Goal: Information Seeking & Learning: Learn about a topic

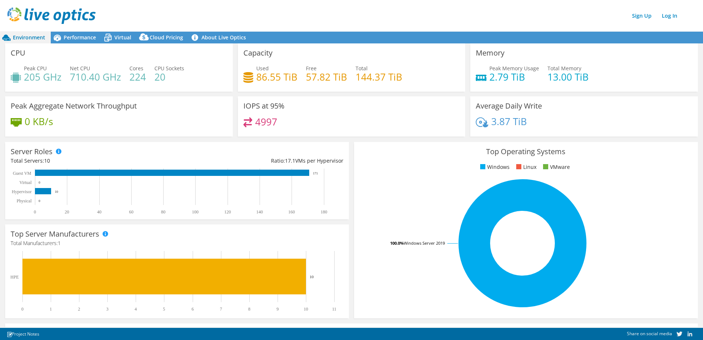
click at [263, 52] on h3 "Capacity" at bounding box center [257, 53] width 29 height 8
click at [260, 55] on h3 "Capacity" at bounding box center [257, 53] width 29 height 8
click at [86, 39] on span "Performance" at bounding box center [80, 37] width 32 height 7
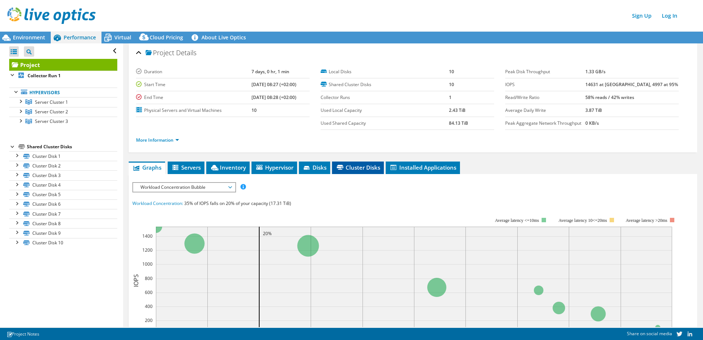
click at [358, 167] on span "Cluster Disks" at bounding box center [358, 167] width 44 height 7
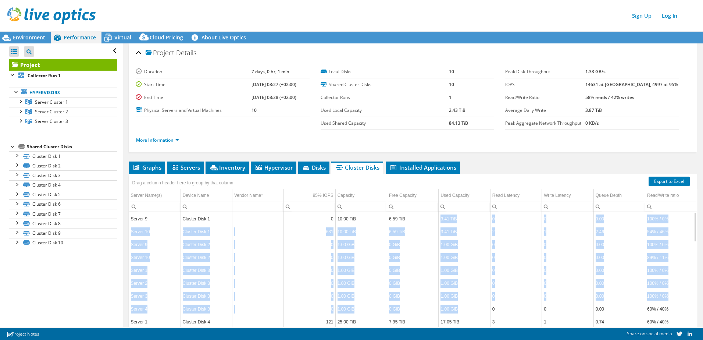
drag, startPoint x: 438, startPoint y: 218, endPoint x: 454, endPoint y: 305, distance: 88.9
click at [402, 237] on td "6.59 TiB" at bounding box center [412, 231] width 51 height 13
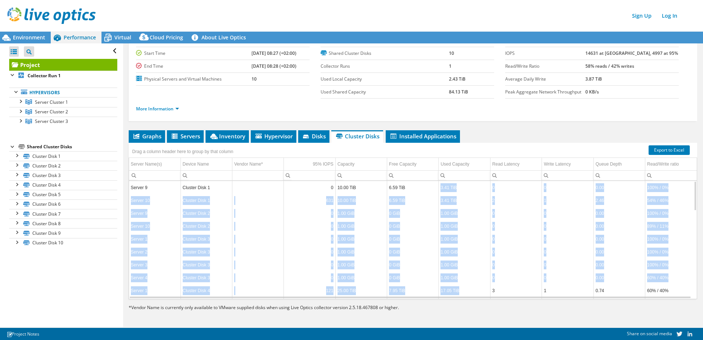
drag, startPoint x: 437, startPoint y: 216, endPoint x: 478, endPoint y: 294, distance: 87.6
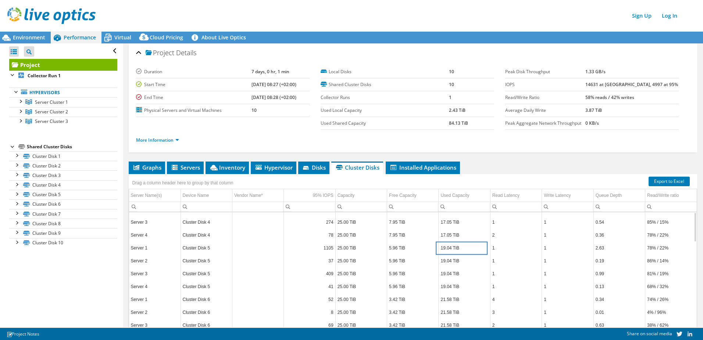
scroll to position [0, 0]
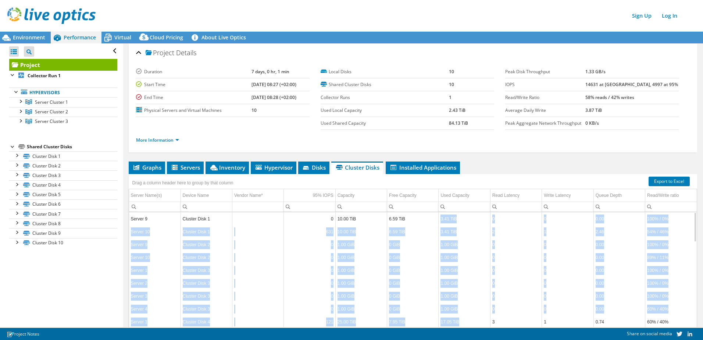
click at [472, 258] on td "1.00 GiB" at bounding box center [463, 257] width 51 height 13
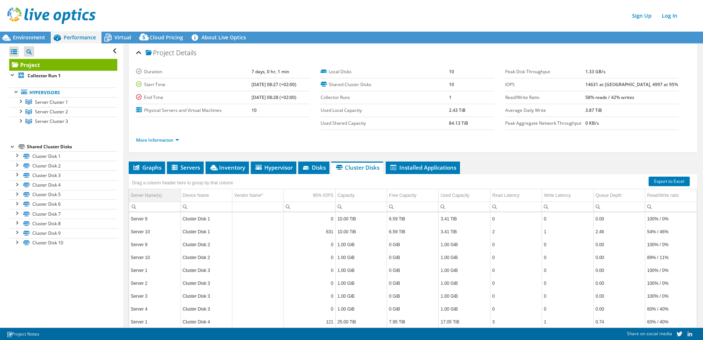
click at [153, 196] on div "Server Name(s)" at bounding box center [146, 195] width 31 height 9
click at [198, 196] on div "Device Name" at bounding box center [196, 195] width 26 height 9
click at [58, 157] on link "Cluster Disk 1" at bounding box center [63, 156] width 108 height 10
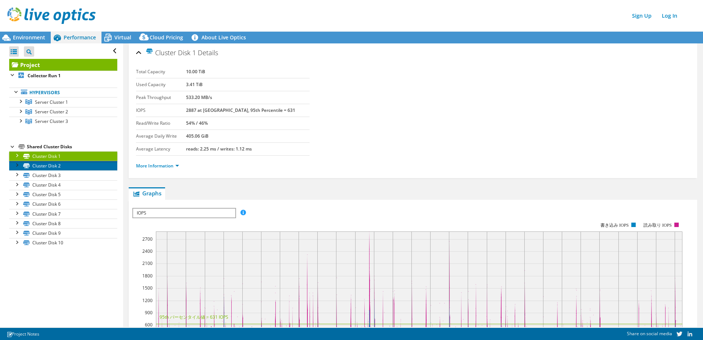
click at [47, 161] on link "Cluster Disk 2" at bounding box center [63, 166] width 108 height 10
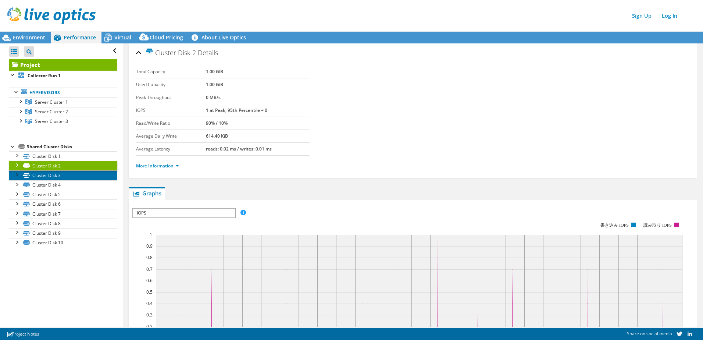
click at [46, 171] on link "Cluster Disk 3" at bounding box center [63, 175] width 108 height 10
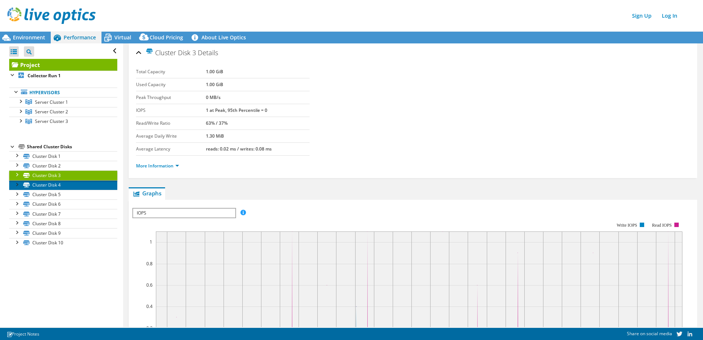
click at [59, 187] on link "Cluster Disk 4" at bounding box center [63, 185] width 108 height 10
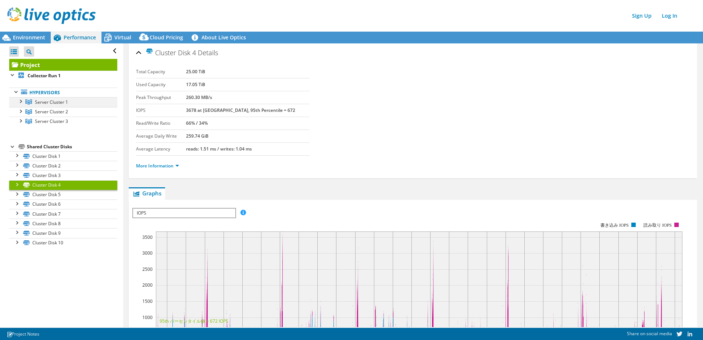
click at [21, 101] on div at bounding box center [20, 100] width 7 height 7
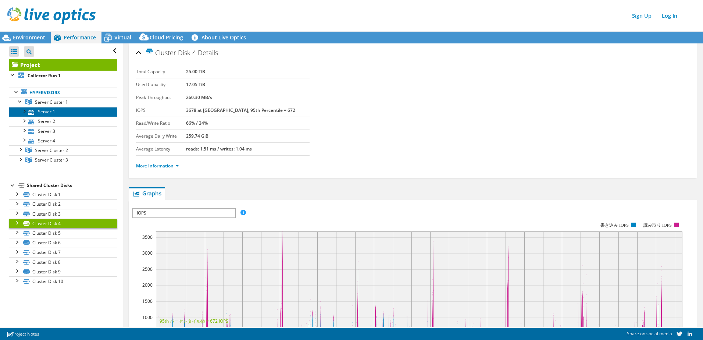
click at [28, 110] on link "Server 1" at bounding box center [63, 112] width 108 height 10
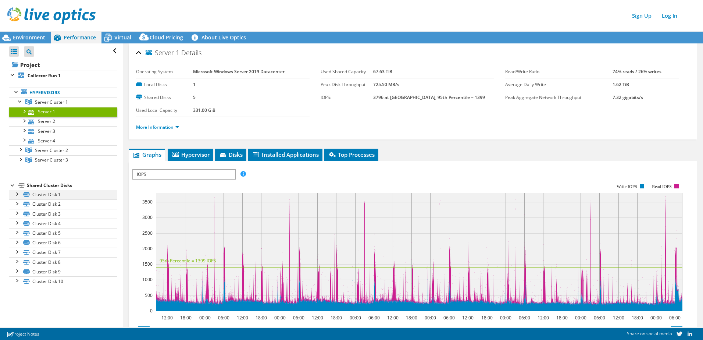
click at [19, 195] on div at bounding box center [16, 193] width 7 height 7
click at [71, 204] on link "Disk 42 | Server 9" at bounding box center [63, 204] width 108 height 10
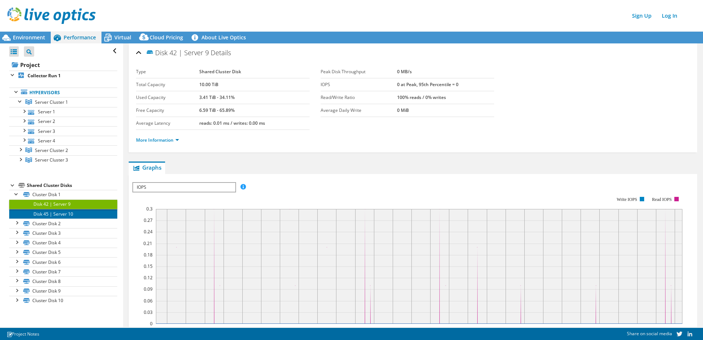
click at [71, 211] on link "Disk 45 | Server 10" at bounding box center [63, 214] width 108 height 10
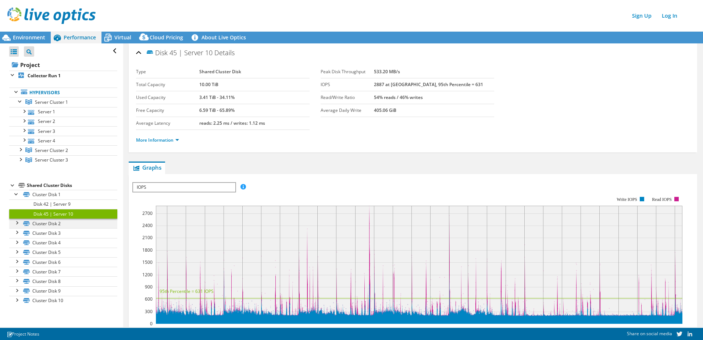
click at [19, 222] on div at bounding box center [16, 221] width 7 height 7
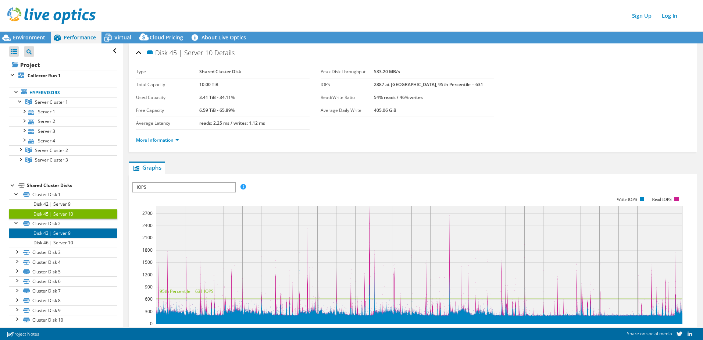
click at [49, 234] on link "Disk 43 | Server 9" at bounding box center [63, 233] width 108 height 10
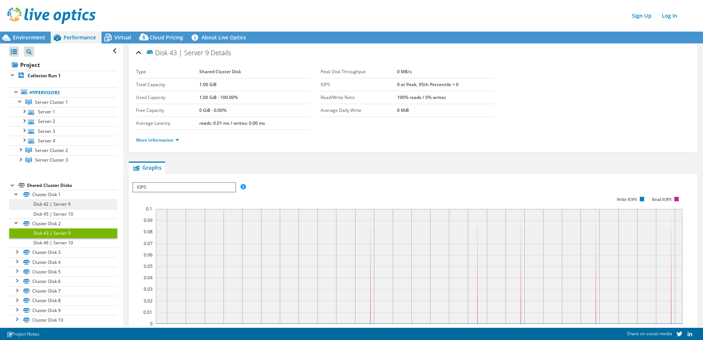
scroll to position [6, 0]
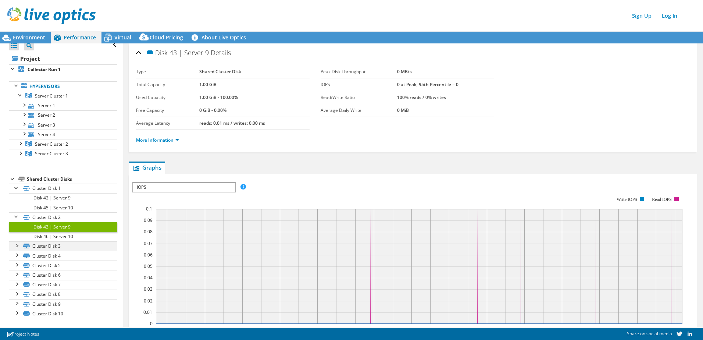
click at [17, 247] on div at bounding box center [16, 244] width 7 height 7
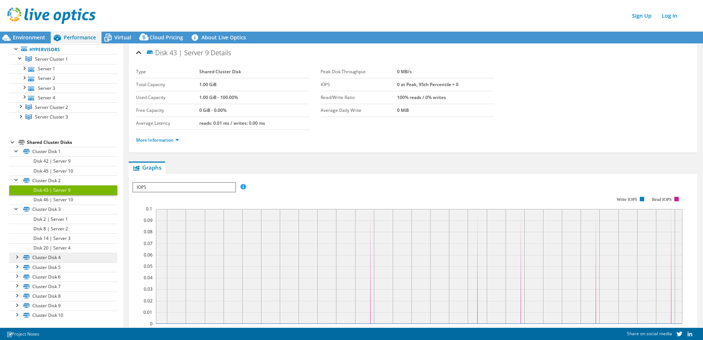
scroll to position [45, 0]
click at [18, 255] on div at bounding box center [16, 254] width 7 height 7
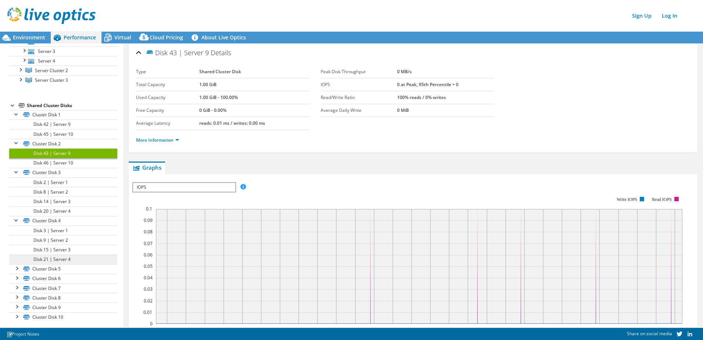
scroll to position [83, 0]
click at [19, 265] on div at bounding box center [16, 263] width 7 height 7
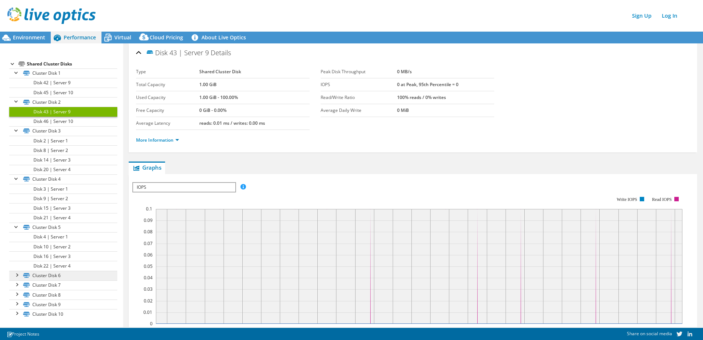
scroll to position [122, 0]
click at [17, 275] on div at bounding box center [16, 273] width 7 height 7
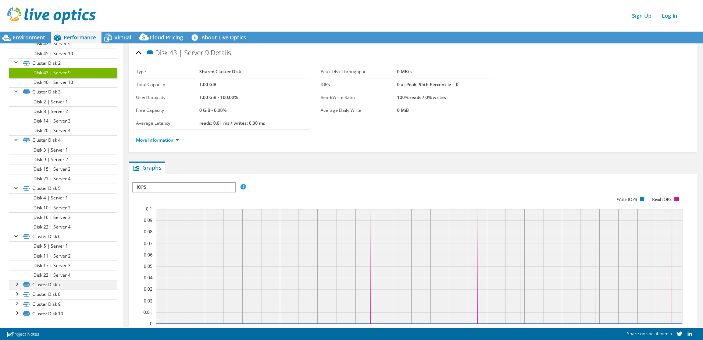
click at [17, 285] on div at bounding box center [16, 283] width 7 height 7
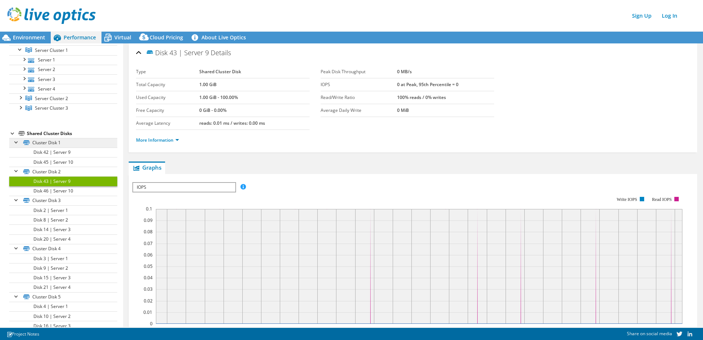
scroll to position [0, 0]
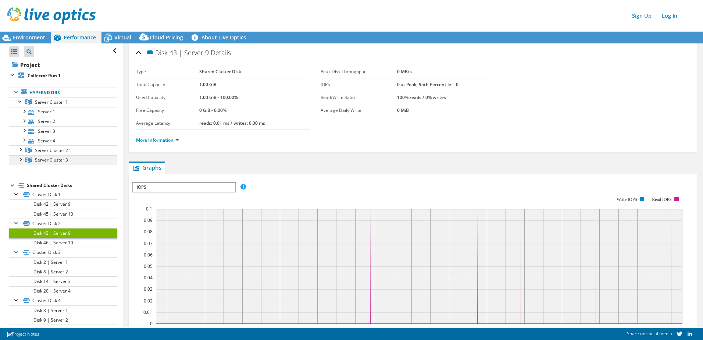
click at [21, 158] on div at bounding box center [20, 158] width 7 height 7
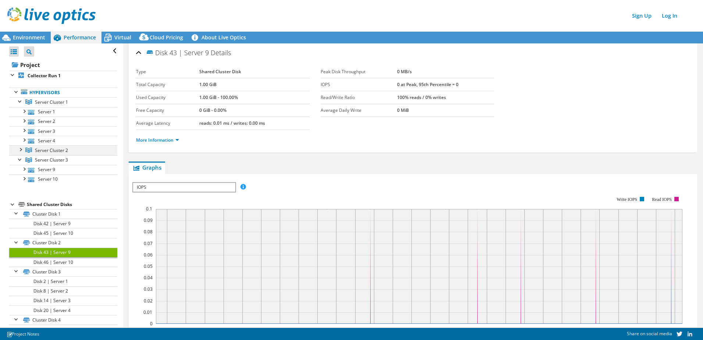
click at [22, 150] on div at bounding box center [20, 148] width 7 height 7
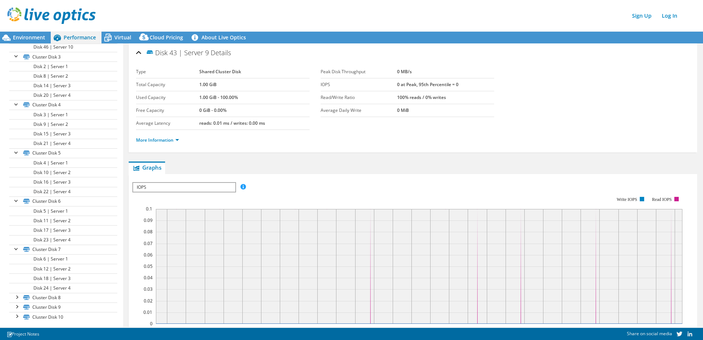
scroll to position [257, 0]
click at [18, 293] on div at bounding box center [16, 292] width 7 height 7
click at [17, 304] on div at bounding box center [16, 302] width 7 height 7
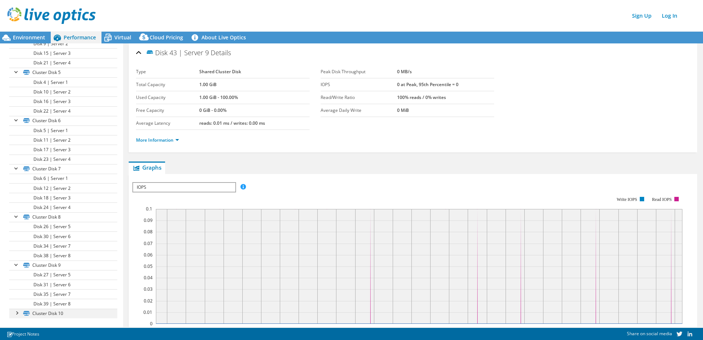
click at [19, 314] on div at bounding box center [16, 311] width 7 height 7
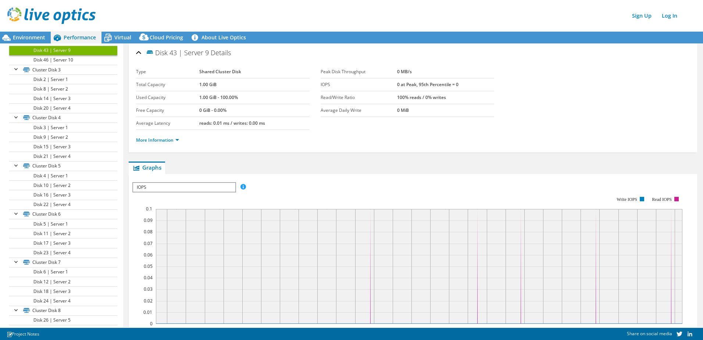
scroll to position [188, 0]
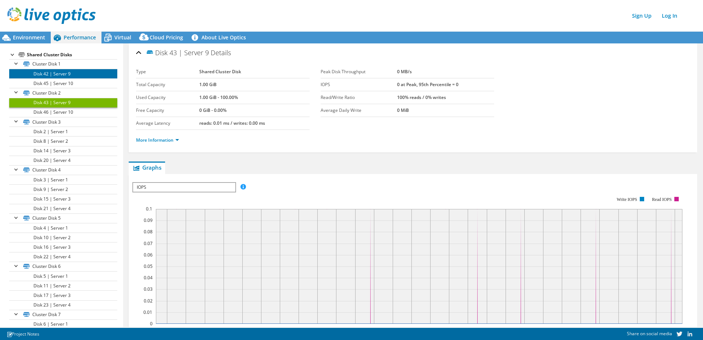
click at [77, 75] on link "Disk 42 | Server 9" at bounding box center [63, 74] width 108 height 10
click at [62, 102] on link "Disk 43 | Server 9" at bounding box center [63, 103] width 108 height 10
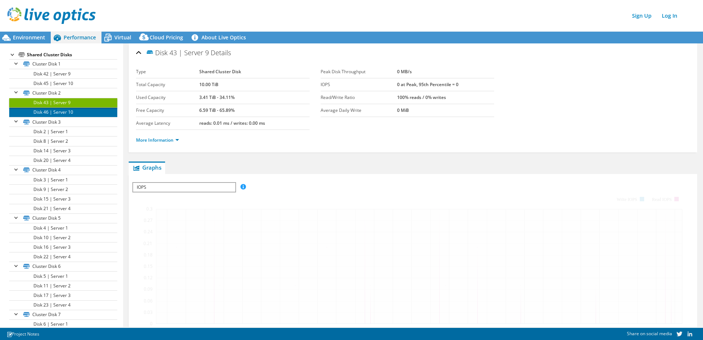
click at [62, 112] on link "Disk 46 | Server 10" at bounding box center [63, 112] width 108 height 10
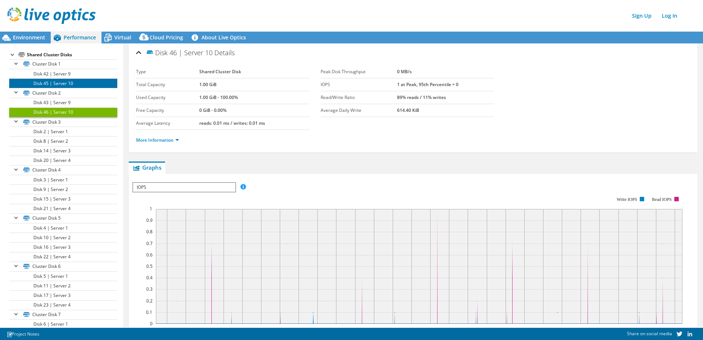
click at [62, 82] on link "Disk 45 | Server 10" at bounding box center [63, 83] width 108 height 10
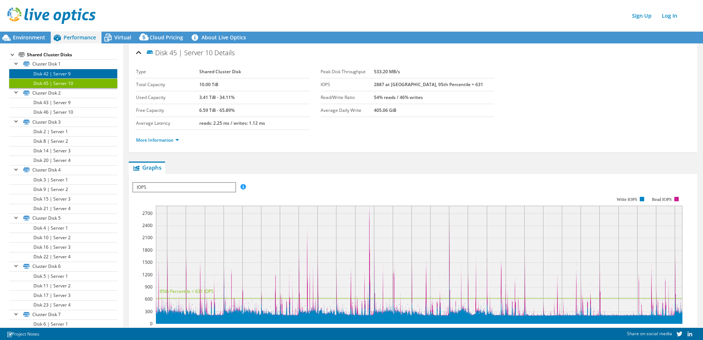
click at [62, 76] on link "Disk 42 | Server 9" at bounding box center [63, 74] width 108 height 10
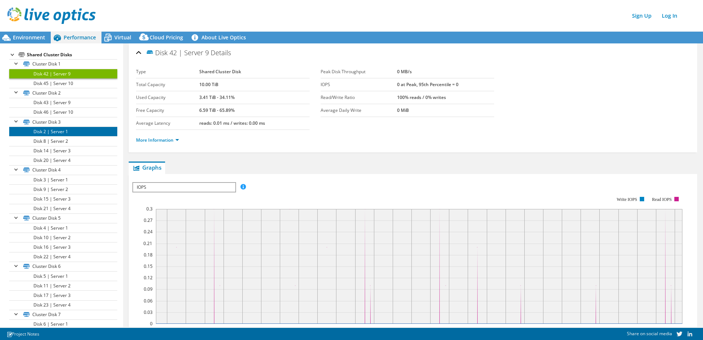
click at [64, 136] on link "Disk 2 | Server 1" at bounding box center [63, 131] width 108 height 10
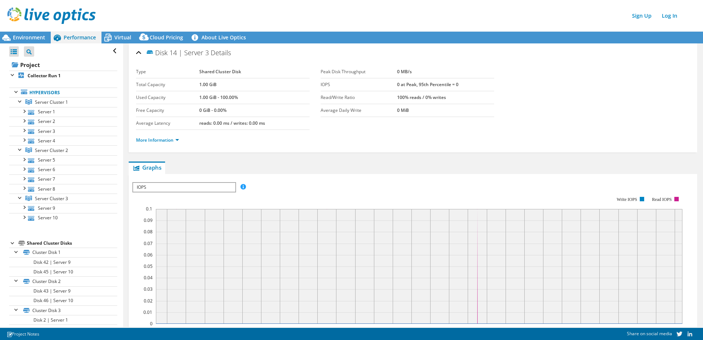
scroll to position [188, 0]
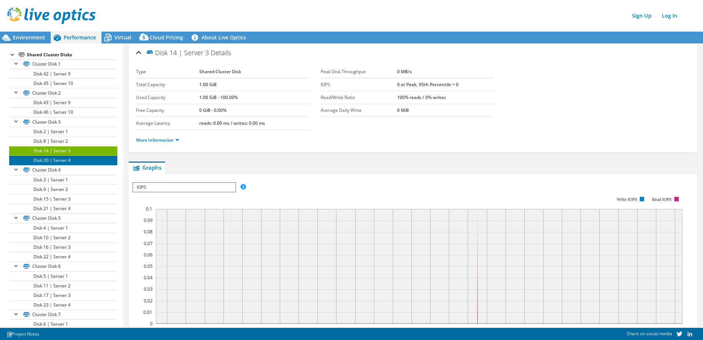
click at [60, 158] on link "Disk 20 | Server 4" at bounding box center [63, 160] width 108 height 10
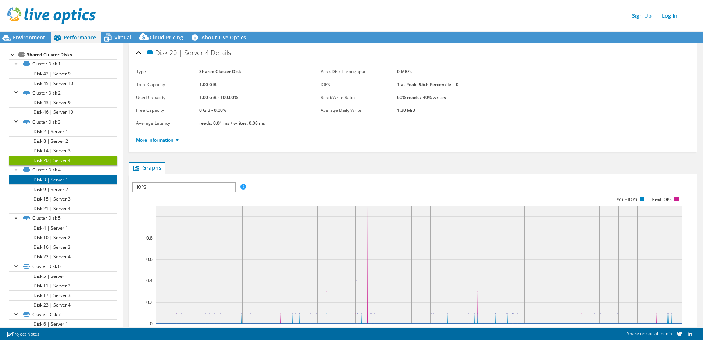
click at [60, 179] on link "Disk 3 | Server 1" at bounding box center [63, 180] width 108 height 10
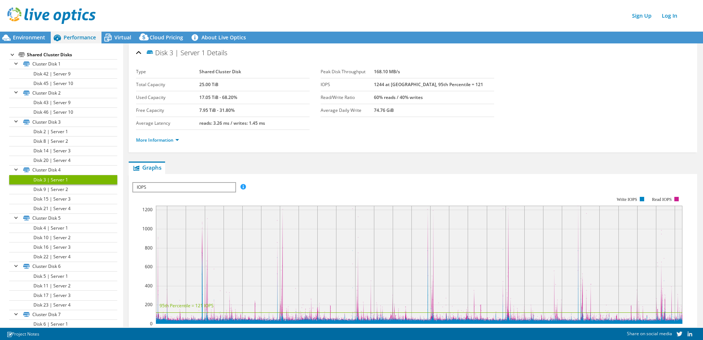
scroll to position [225, 0]
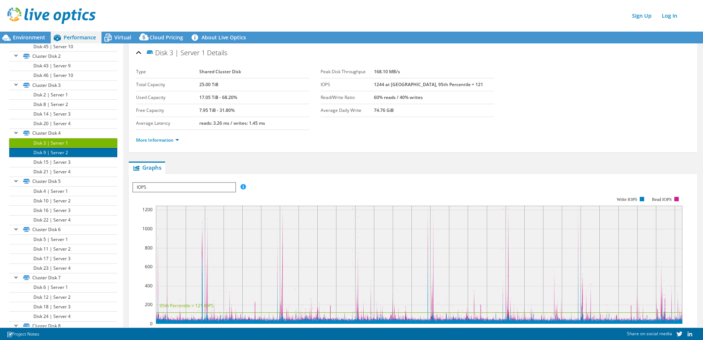
click at [44, 149] on link "Disk 9 | Server 2" at bounding box center [63, 152] width 108 height 10
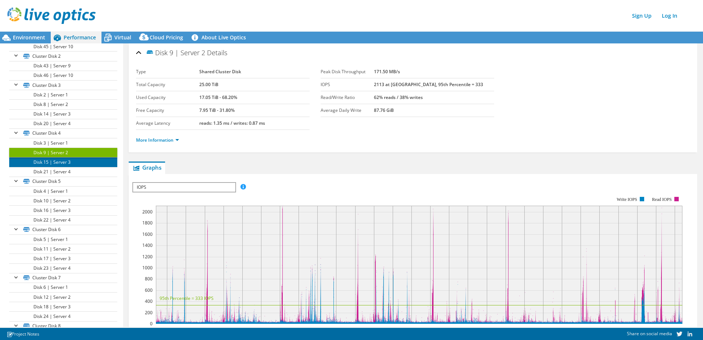
click at [64, 161] on link "Disk 15 | Server 3" at bounding box center [63, 162] width 108 height 10
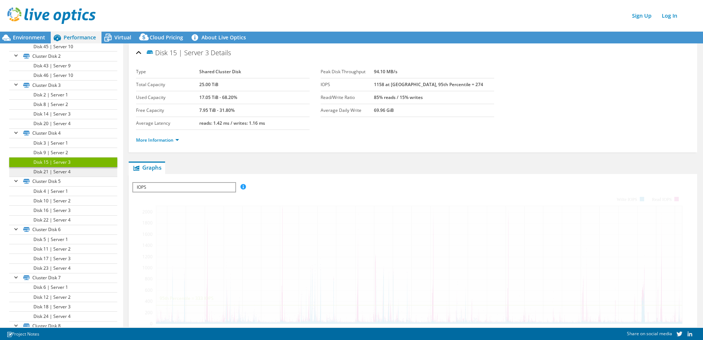
click at [62, 168] on link "Disk 21 | Server 4" at bounding box center [63, 172] width 108 height 10
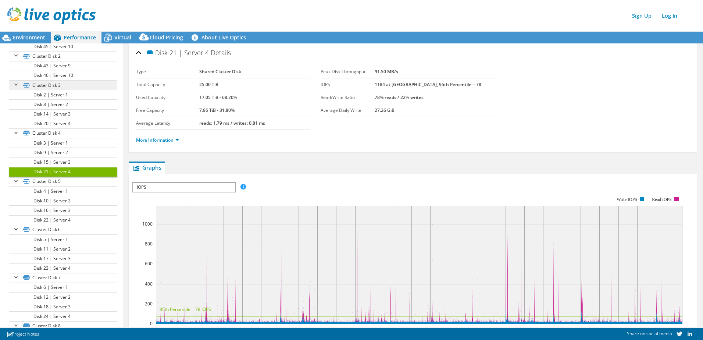
scroll to position [188, 0]
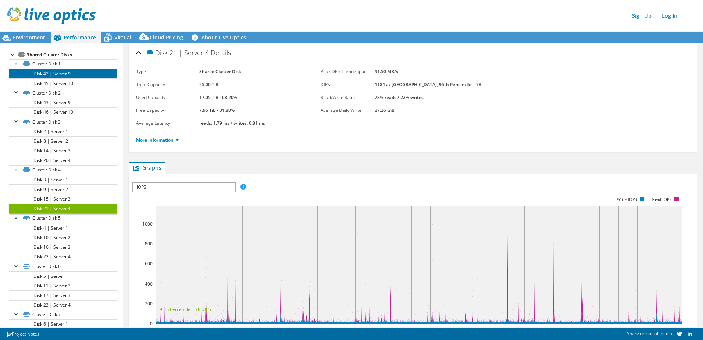
click at [64, 76] on link "Disk 42 | Server 9" at bounding box center [63, 74] width 108 height 10
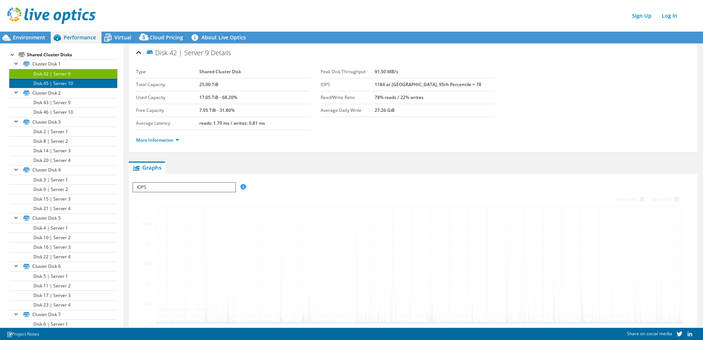
click at [62, 80] on link "Disk 45 | Server 10" at bounding box center [63, 83] width 108 height 10
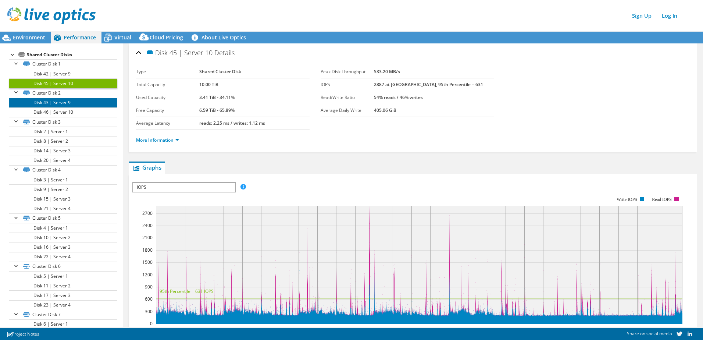
click at [58, 100] on link "Disk 43 | Server 9" at bounding box center [63, 103] width 108 height 10
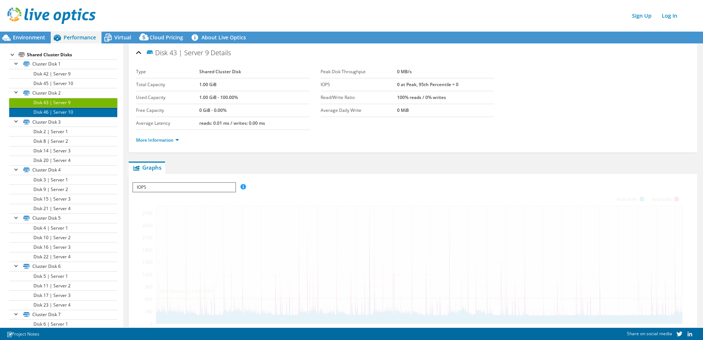
click at [58, 108] on link "Disk 46 | Server 10" at bounding box center [63, 112] width 108 height 10
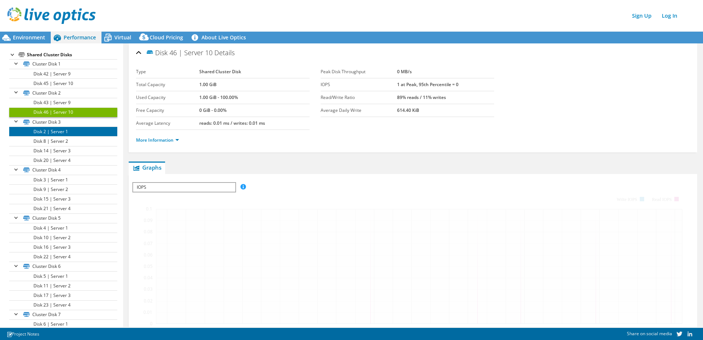
click at [58, 128] on link "Disk 2 | Server 1" at bounding box center [63, 131] width 108 height 10
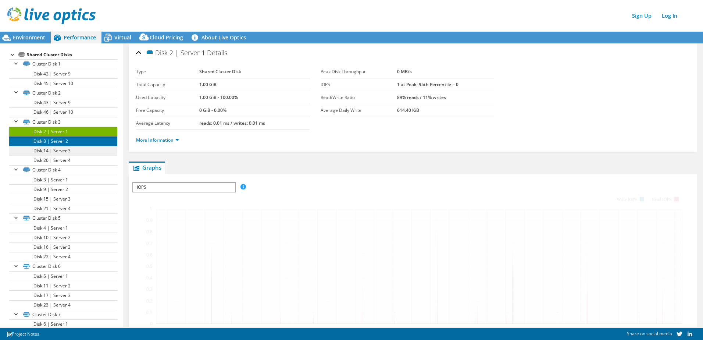
click at [57, 137] on link "Disk 8 | Server 2" at bounding box center [63, 141] width 108 height 10
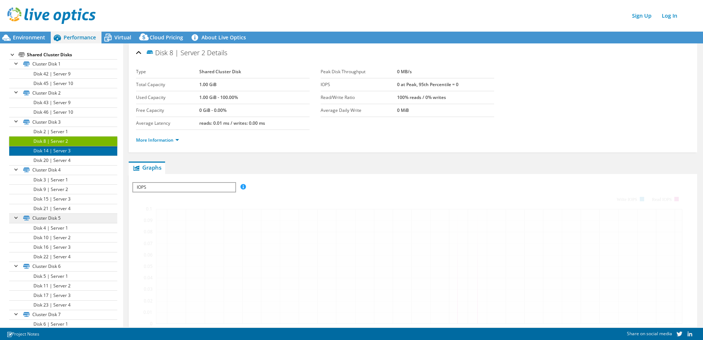
click at [55, 147] on ul "Cluster Disk 1 Disk 42 | Server 9 Disk 45 | Server 10" at bounding box center [63, 280] width 108 height 443
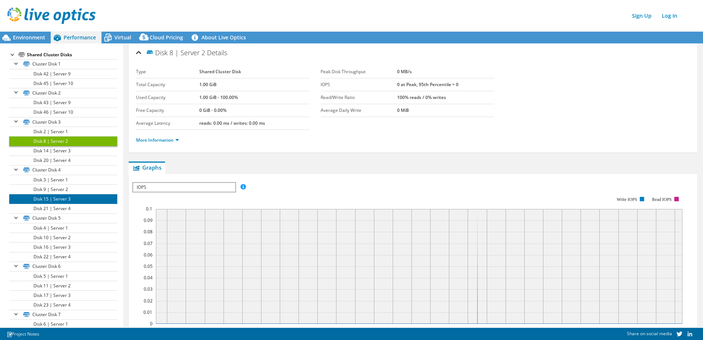
click at [57, 194] on link "Disk 15 | Server 3" at bounding box center [63, 199] width 108 height 10
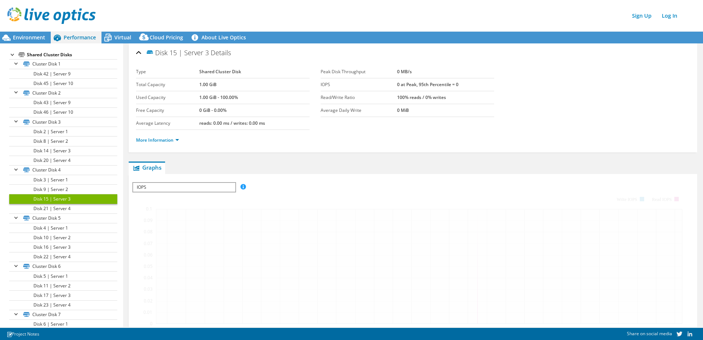
scroll to position [262, 0]
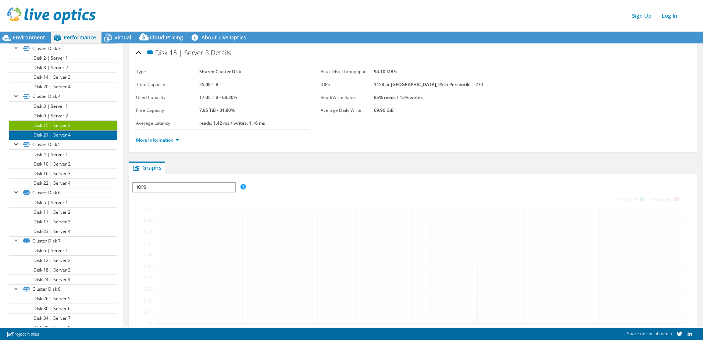
click at [56, 131] on link "Disk 21 | Server 4" at bounding box center [63, 135] width 108 height 10
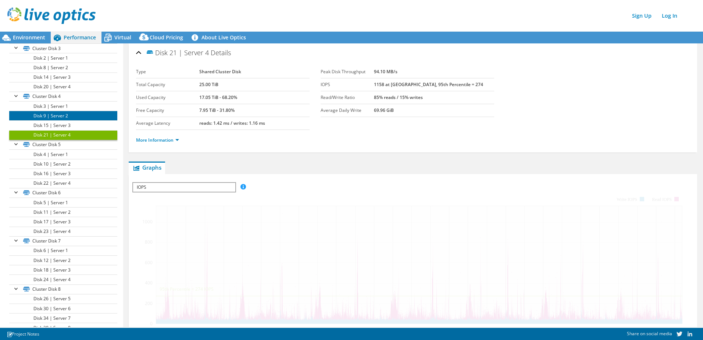
click at [53, 111] on link "Disk 9 | Server 2" at bounding box center [63, 116] width 108 height 10
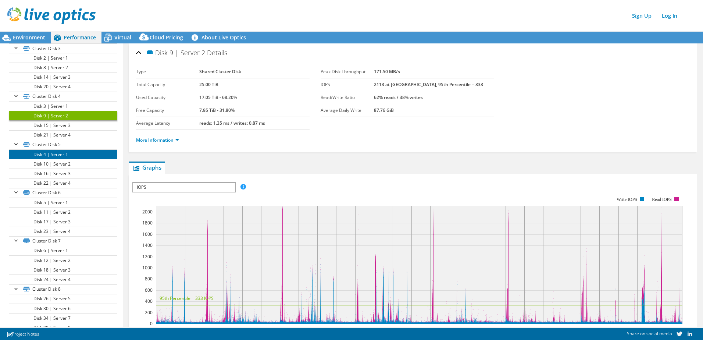
click at [51, 151] on link "Disk 4 | Server 1" at bounding box center [63, 154] width 108 height 10
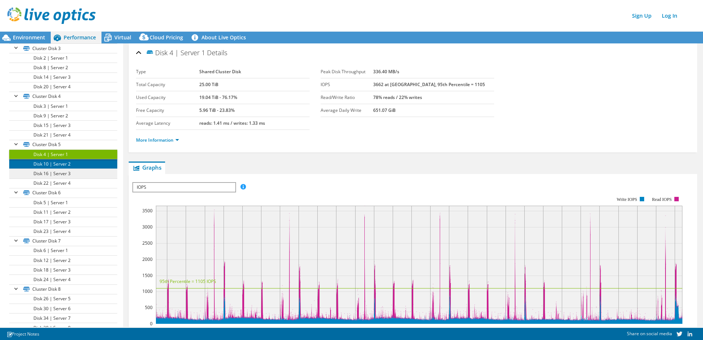
drag, startPoint x: 68, startPoint y: 159, endPoint x: 65, endPoint y: 170, distance: 11.1
click at [68, 159] on link "Disk 10 | Server 2" at bounding box center [63, 164] width 108 height 10
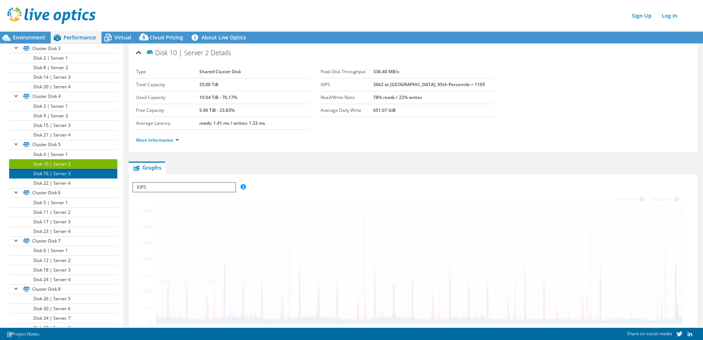
click at [65, 171] on link "Disk 16 | Server 3" at bounding box center [63, 173] width 108 height 10
click at [65, 178] on link "Disk 16 | Server 3" at bounding box center [63, 173] width 108 height 10
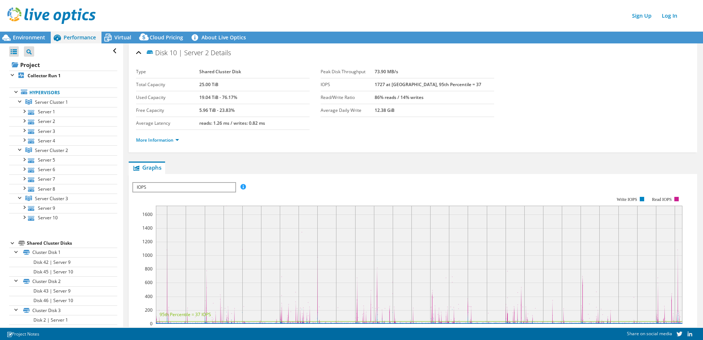
scroll to position [262, 0]
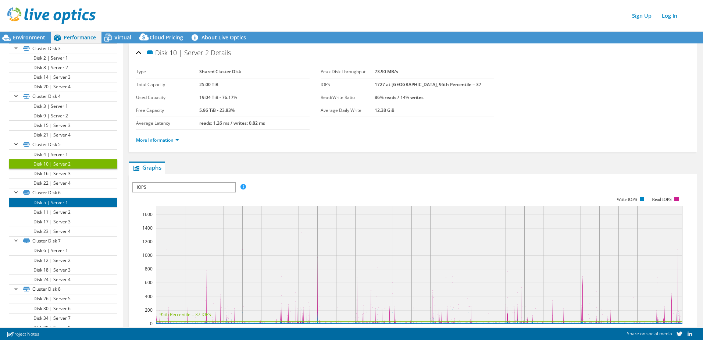
click at [58, 201] on link "Disk 5 | Server 1" at bounding box center [63, 202] width 108 height 10
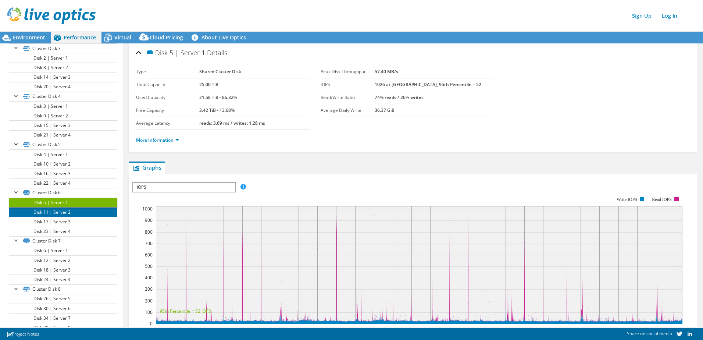
click at [56, 212] on link "Disk 11 | Server 2" at bounding box center [63, 212] width 108 height 10
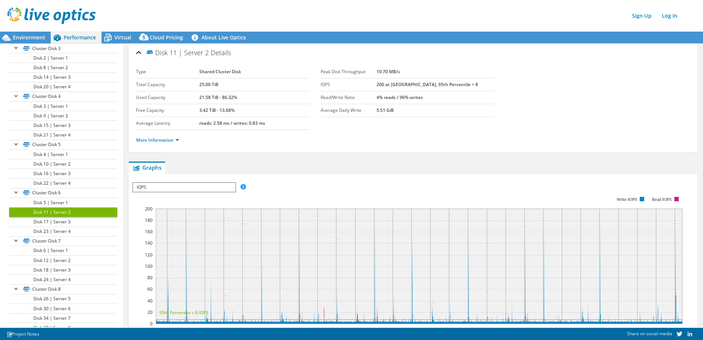
scroll to position [298, 0]
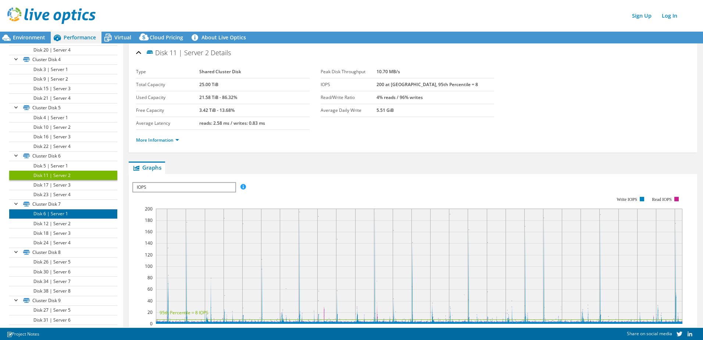
click at [60, 212] on link "Disk 6 | Server 1" at bounding box center [63, 214] width 108 height 10
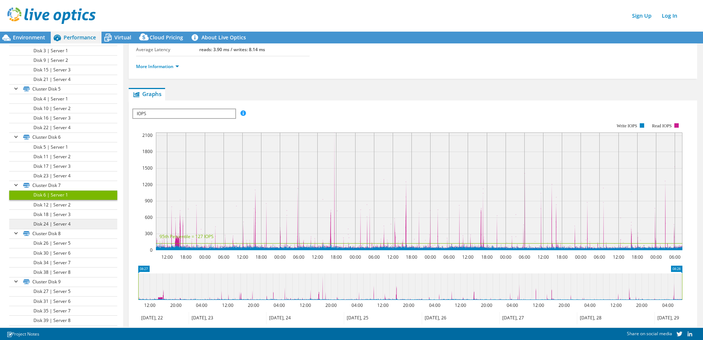
scroll to position [335, 0]
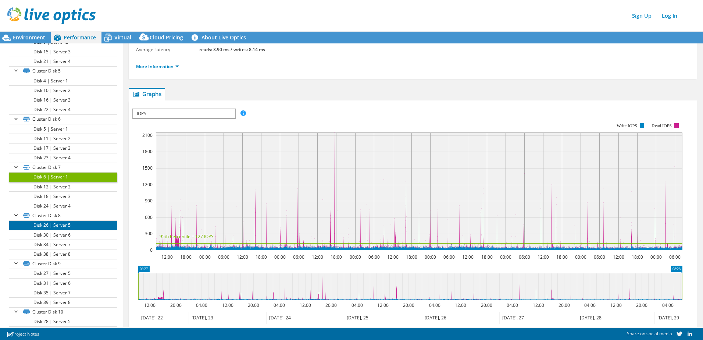
click at [72, 220] on link "Disk 26 | Server 5" at bounding box center [63, 225] width 108 height 10
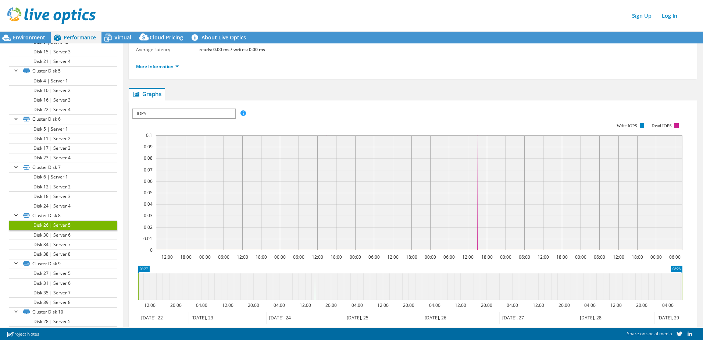
click at [65, 223] on link "Disk 26 | Server 5" at bounding box center [63, 225] width 108 height 10
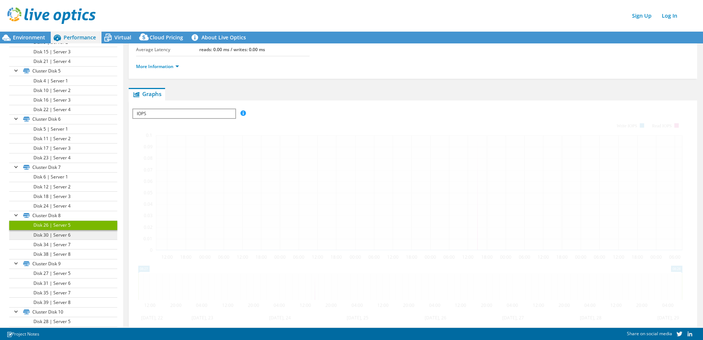
click at [44, 225] on link "Disk 26 | Server 5" at bounding box center [63, 225] width 108 height 10
click at [51, 234] on link "Disk 30 | Server 6" at bounding box center [63, 235] width 108 height 10
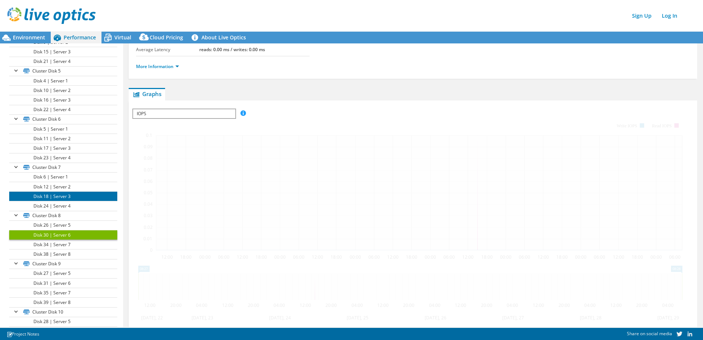
click at [50, 196] on link "Disk 18 | Server 3" at bounding box center [63, 196] width 108 height 10
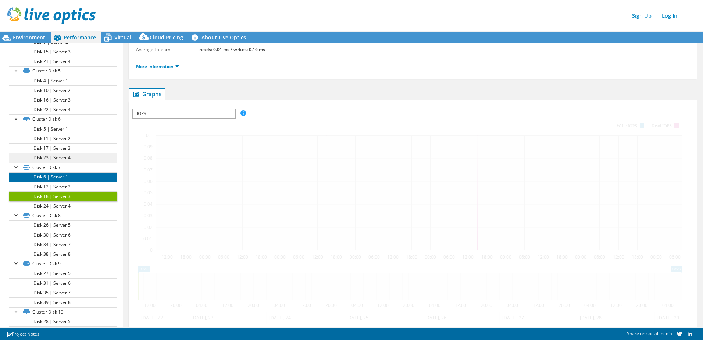
click at [53, 179] on link "Disk 6 | Server 1" at bounding box center [63, 177] width 108 height 10
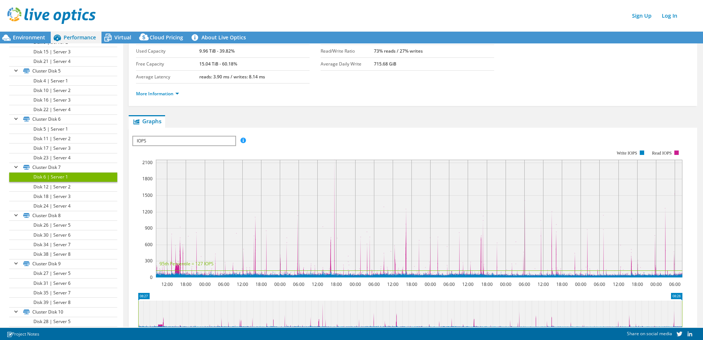
scroll to position [0, 0]
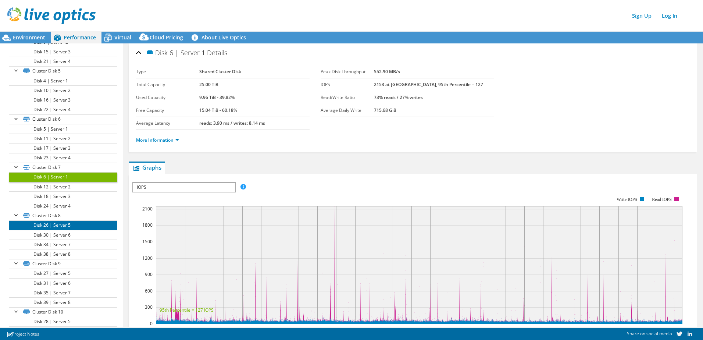
click at [55, 227] on link "Disk 26 | Server 5" at bounding box center [63, 225] width 108 height 10
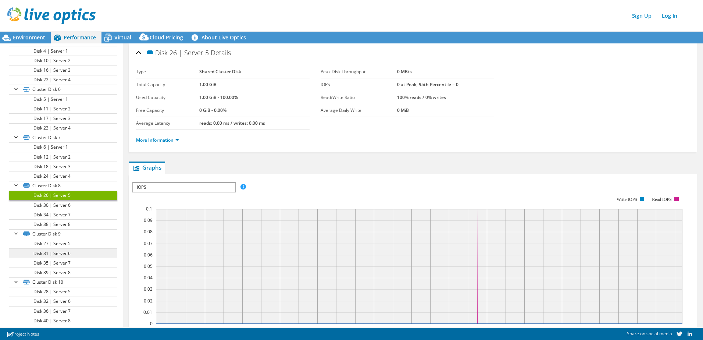
scroll to position [372, 0]
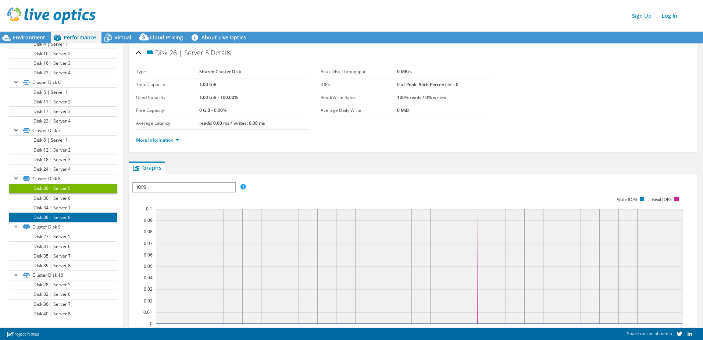
click at [57, 216] on link "Disk 38 | Server 8" at bounding box center [63, 217] width 108 height 10
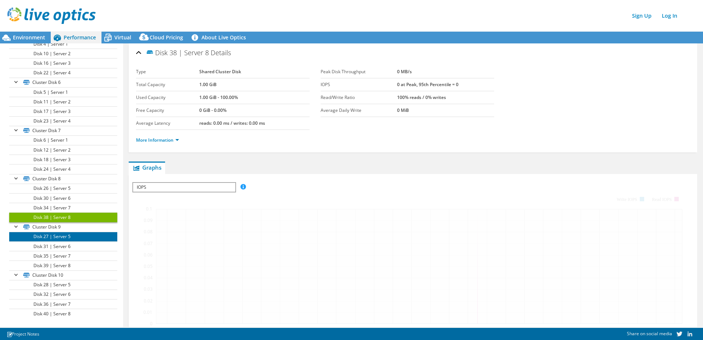
click at [54, 237] on link "Disk 27 | Server 5" at bounding box center [63, 237] width 108 height 10
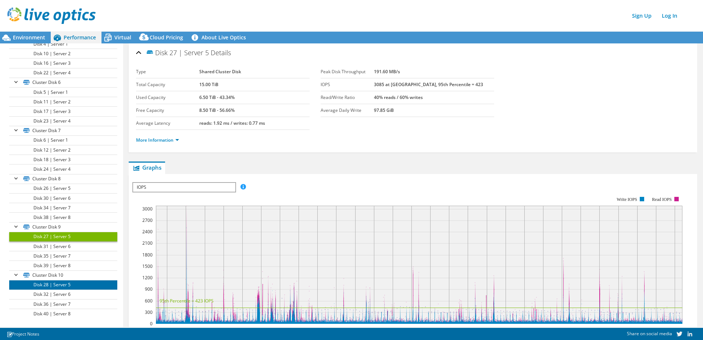
click at [52, 284] on link "Disk 28 | Server 5" at bounding box center [63, 285] width 108 height 10
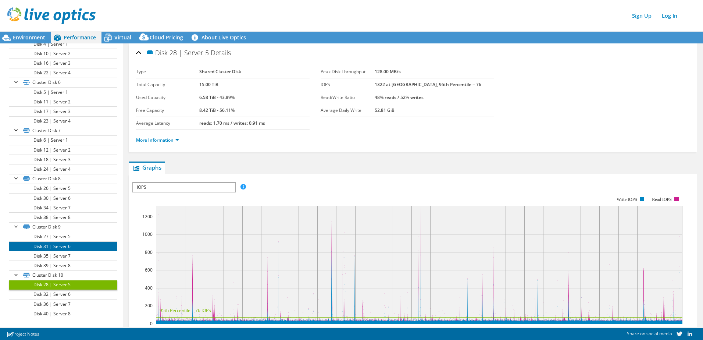
click at [60, 245] on link "Disk 31 | Server 6" at bounding box center [63, 246] width 108 height 10
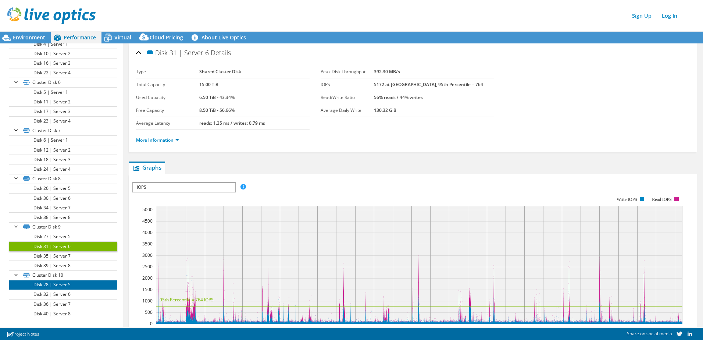
click at [57, 287] on link "Disk 28 | Server 5" at bounding box center [63, 285] width 108 height 10
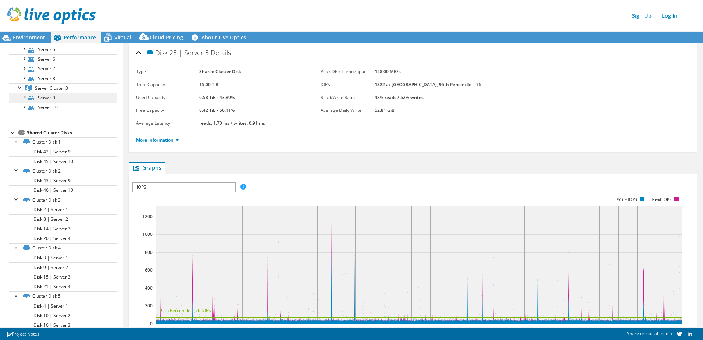
scroll to position [41, 0]
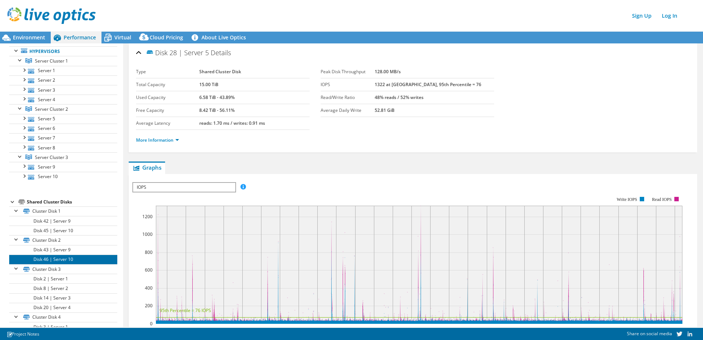
click at [58, 256] on link "Disk 46 | Server 10" at bounding box center [63, 259] width 108 height 10
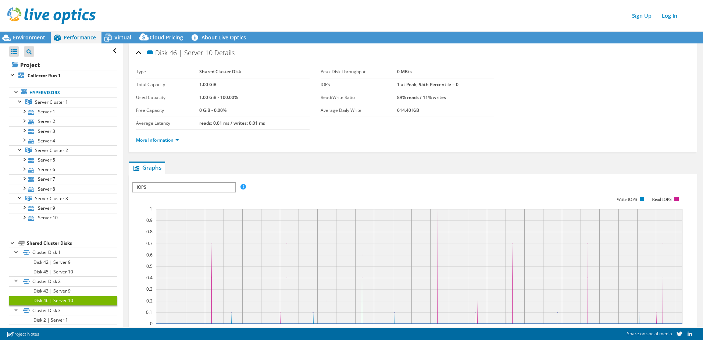
scroll to position [41, 0]
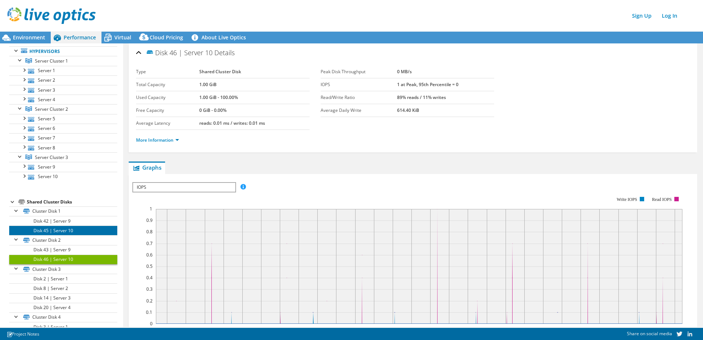
click at [63, 226] on link "Disk 45 | Server 10" at bounding box center [63, 230] width 108 height 10
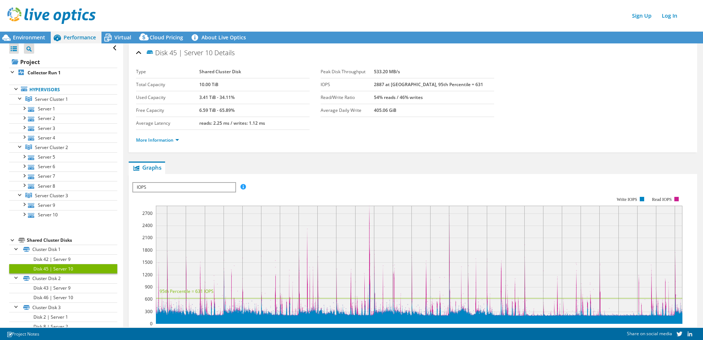
scroll to position [0, 0]
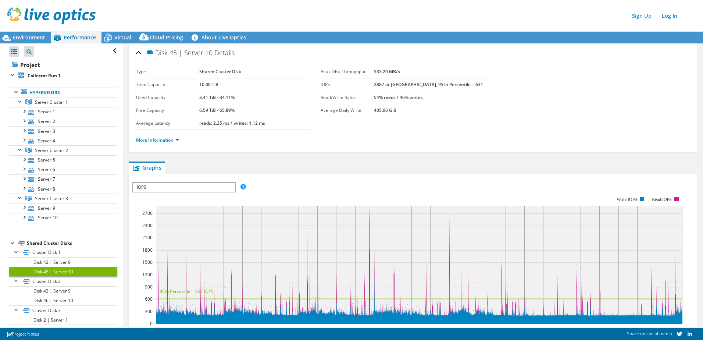
click at [172, 52] on span "Disk 45 | Server 10" at bounding box center [179, 52] width 67 height 8
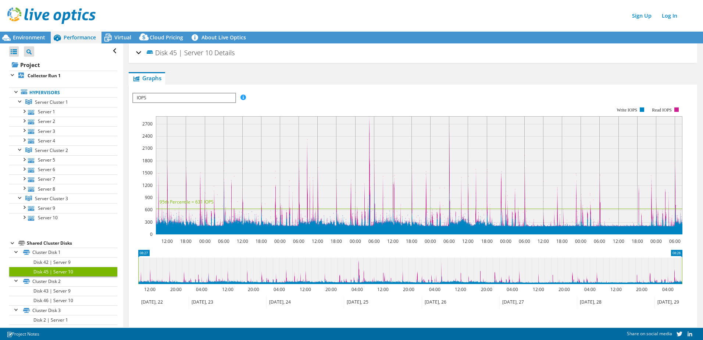
click at [230, 101] on span "IOPS" at bounding box center [184, 97] width 102 height 9
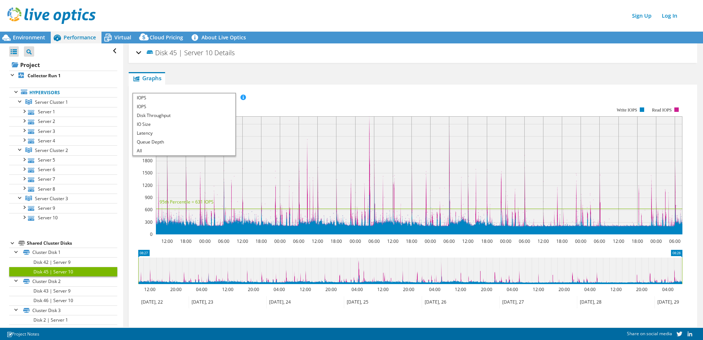
click at [219, 76] on ul "Graphs Servers Inventory Hypervisor Disks Cluster Disks Installed Applications" at bounding box center [413, 78] width 568 height 12
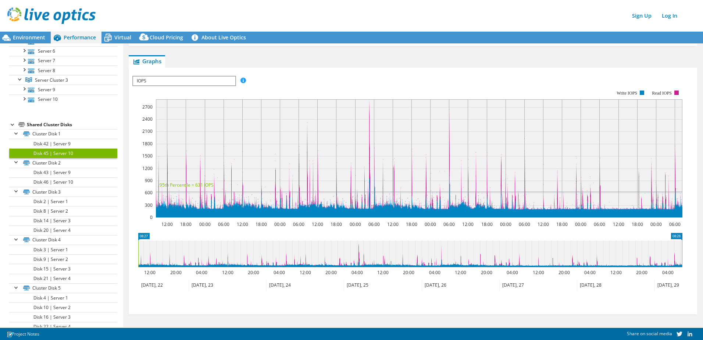
scroll to position [115, 0]
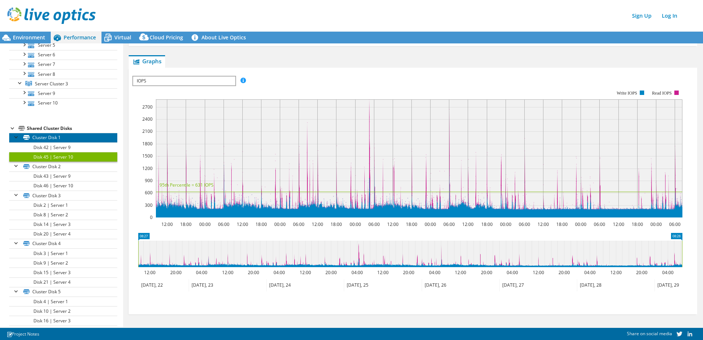
click at [52, 136] on link "Cluster Disk 1" at bounding box center [63, 138] width 108 height 10
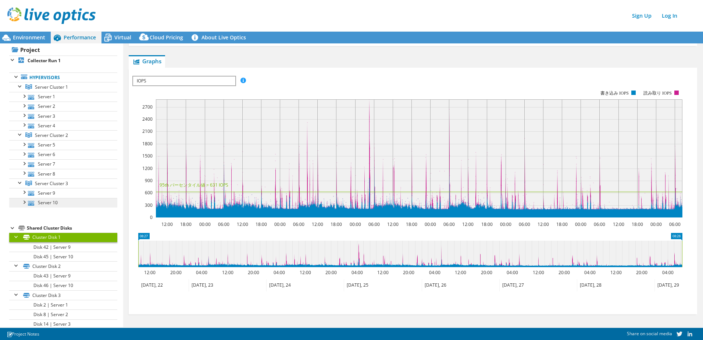
scroll to position [0, 0]
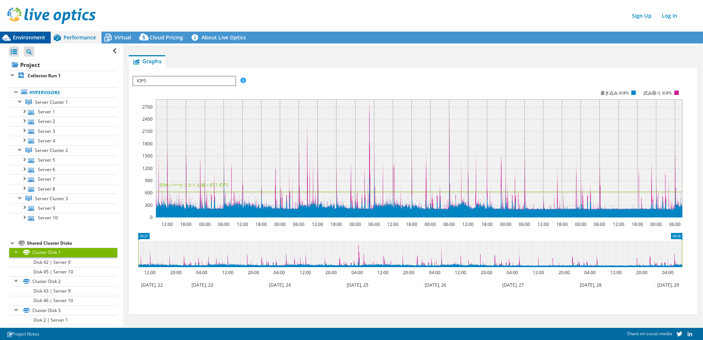
click at [26, 38] on span "Environment" at bounding box center [29, 37] width 32 height 7
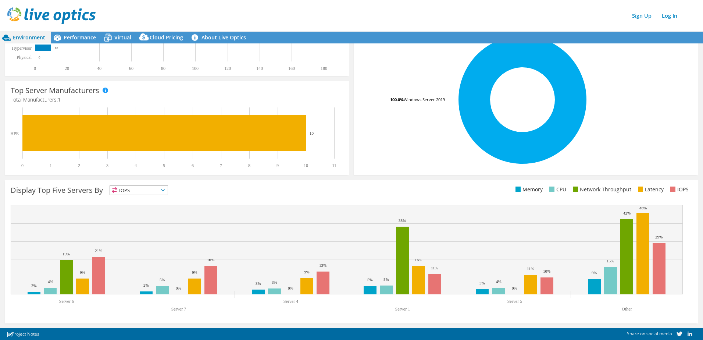
scroll to position [145, 0]
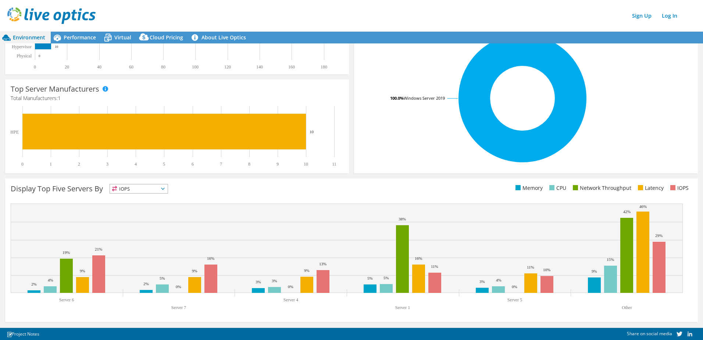
click at [151, 186] on span "IOPS" at bounding box center [139, 188] width 58 height 9
click at [317, 165] on rect at bounding box center [174, 136] width 326 height 61
click at [128, 193] on div "IOPS IOPS" at bounding box center [139, 189] width 58 height 10
click at [223, 195] on div "Display Top Five Servers By IOPS IOPS" at bounding box center [181, 190] width 341 height 12
click at [118, 188] on span "IOPS" at bounding box center [139, 188] width 58 height 9
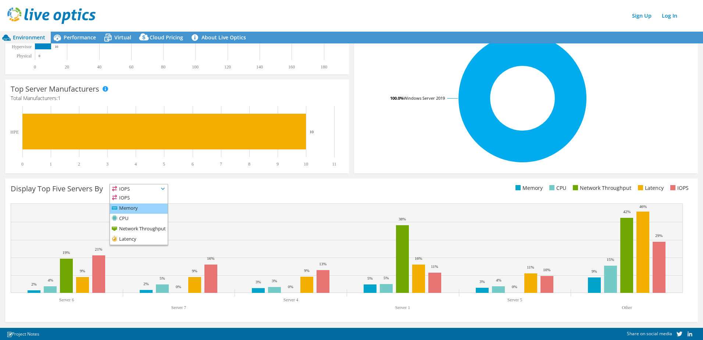
click at [131, 211] on li "Memory" at bounding box center [139, 208] width 58 height 10
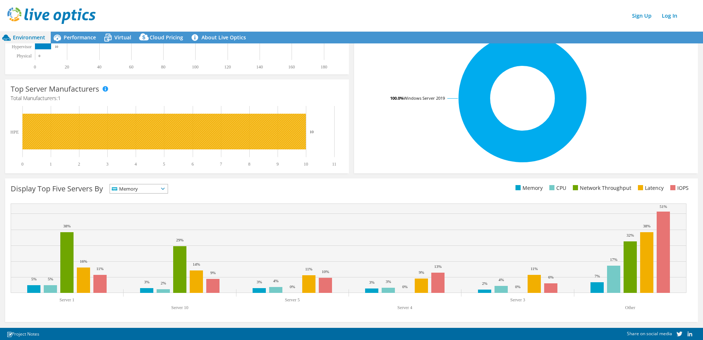
click at [87, 118] on rect at bounding box center [163, 132] width 283 height 36
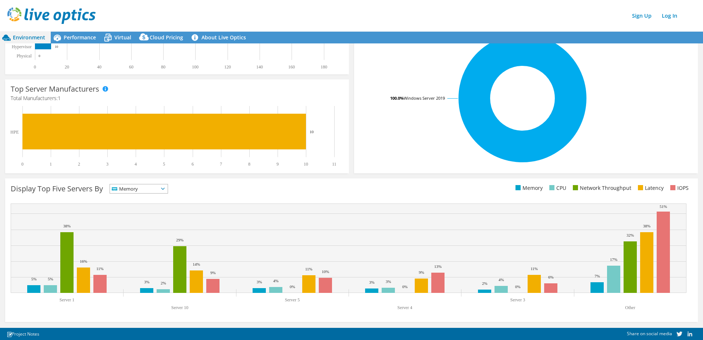
click at [70, 12] on img at bounding box center [51, 15] width 88 height 17
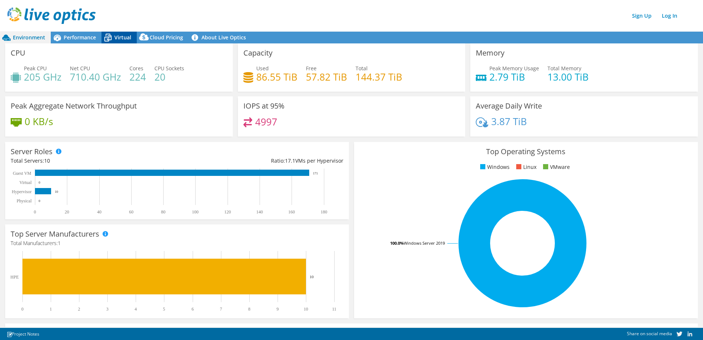
click at [128, 38] on span "Virtual" at bounding box center [122, 37] width 17 height 7
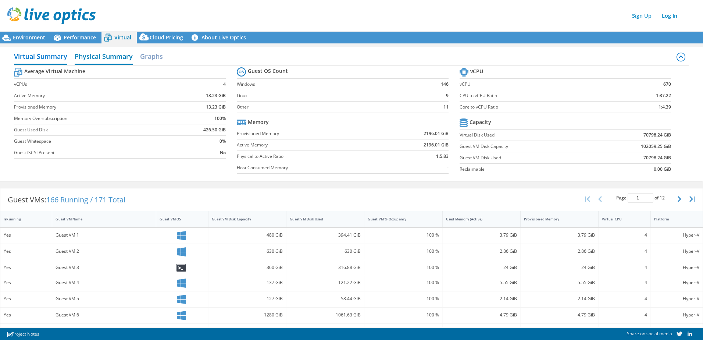
click at [112, 59] on h2 "Physical Summary" at bounding box center [104, 57] width 58 height 16
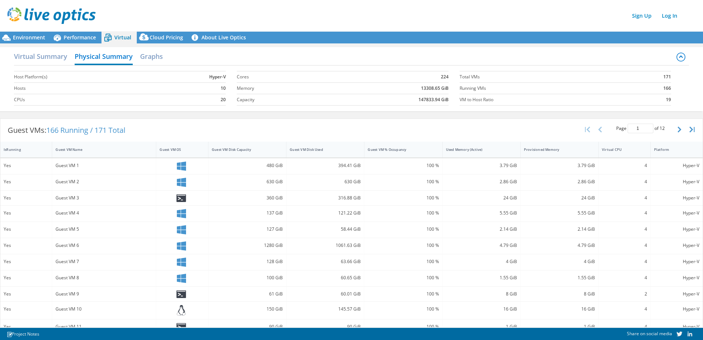
scroll to position [38, 0]
click at [164, 39] on span "Cloud Pricing" at bounding box center [166, 37] width 33 height 7
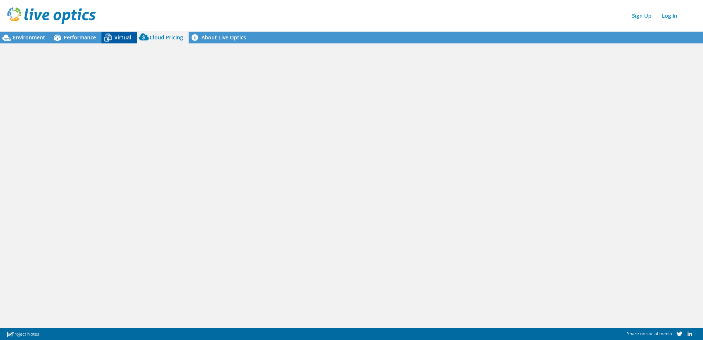
click at [124, 39] on span "Virtual" at bounding box center [122, 37] width 17 height 7
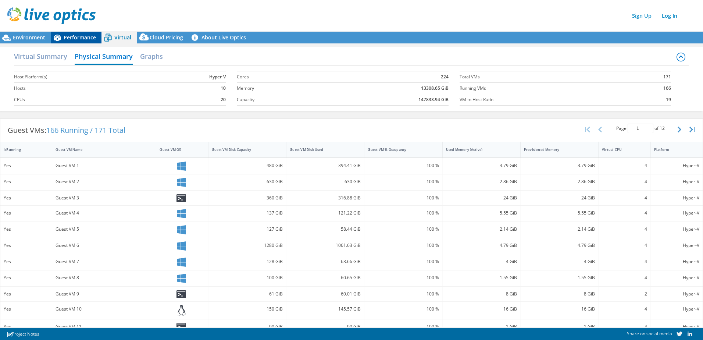
click at [96, 35] on div "Performance" at bounding box center [76, 38] width 51 height 12
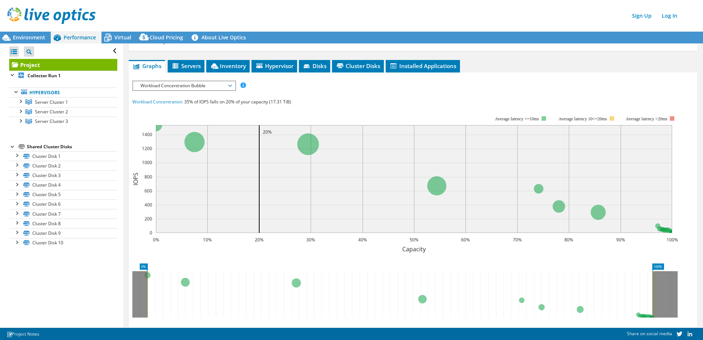
scroll to position [0, 0]
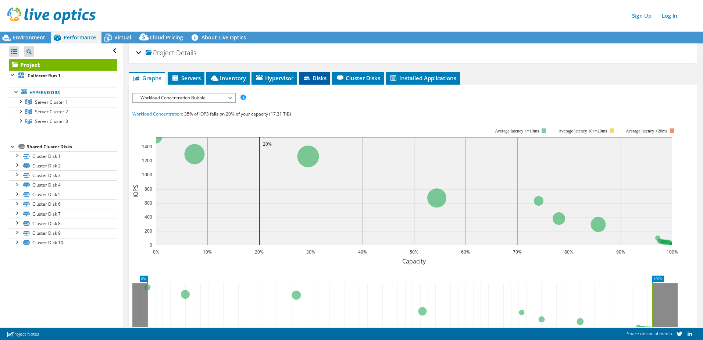
click at [321, 81] on span "Disks" at bounding box center [314, 77] width 24 height 7
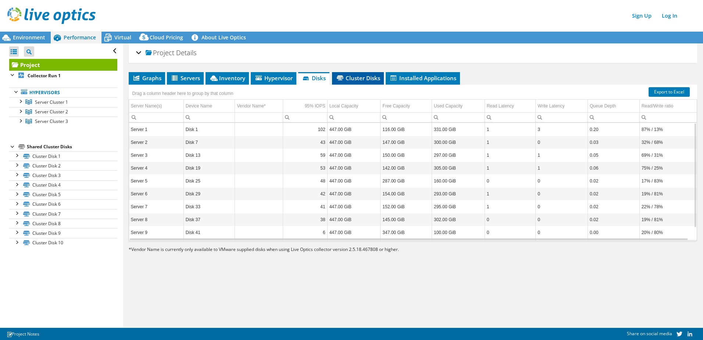
click at [374, 74] on li "Cluster Disks" at bounding box center [358, 78] width 52 height 12
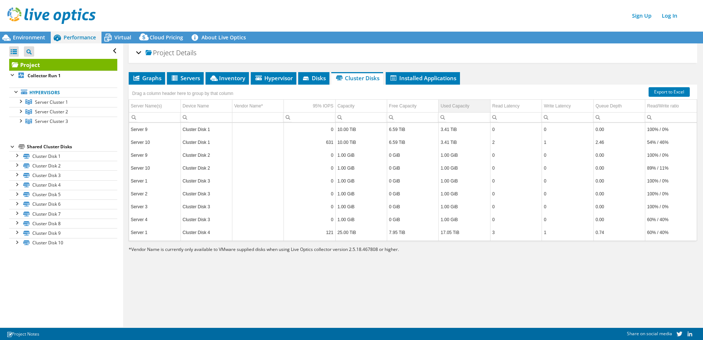
click at [450, 110] on div "Used Capacity" at bounding box center [454, 105] width 29 height 9
click at [127, 36] on span "Virtual" at bounding box center [122, 37] width 17 height 7
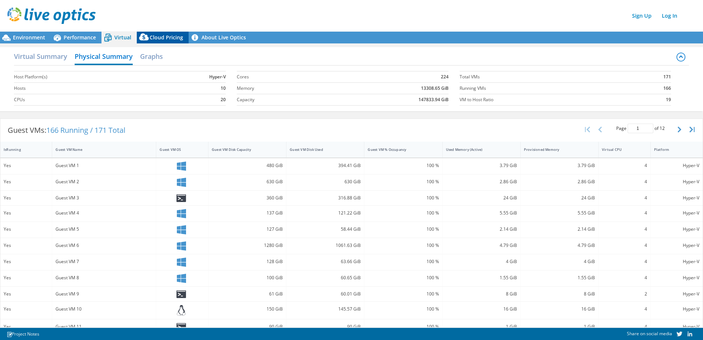
click at [153, 40] on span "Cloud Pricing" at bounding box center [166, 37] width 33 height 7
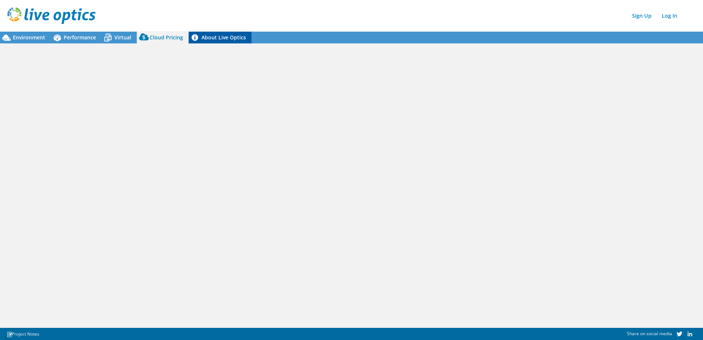
click at [212, 40] on link "About Live Optics" at bounding box center [220, 38] width 63 height 12
click at [40, 37] on span "Environment" at bounding box center [29, 37] width 32 height 7
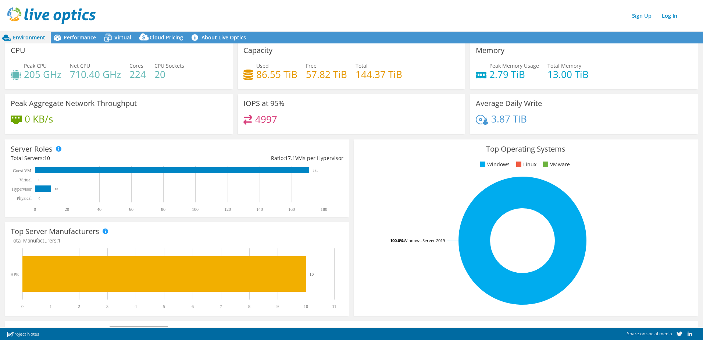
scroll to position [0, 0]
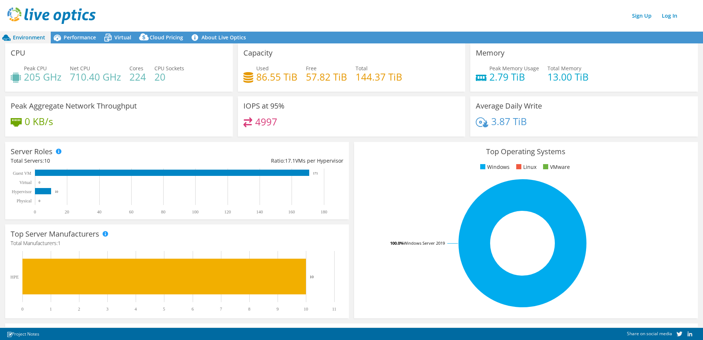
click at [262, 81] on h4 "86.55 TiB" at bounding box center [276, 77] width 41 height 8
click at [300, 67] on div "Used 86.55 TiB Free 57.82 TiB Total 144.37 TiB" at bounding box center [351, 76] width 216 height 24
click at [86, 32] on div "Performance" at bounding box center [76, 38] width 51 height 12
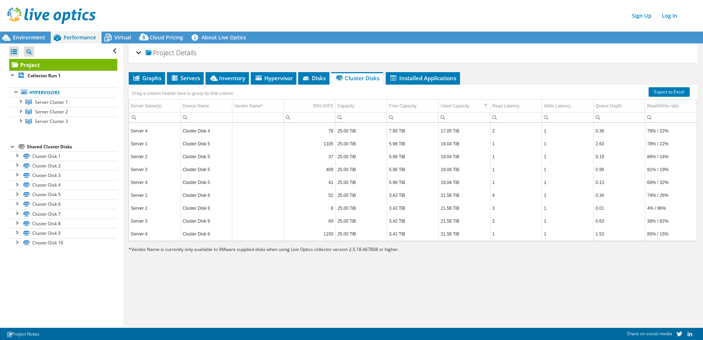
click at [137, 53] on div "Project Details" at bounding box center [412, 53] width 553 height 16
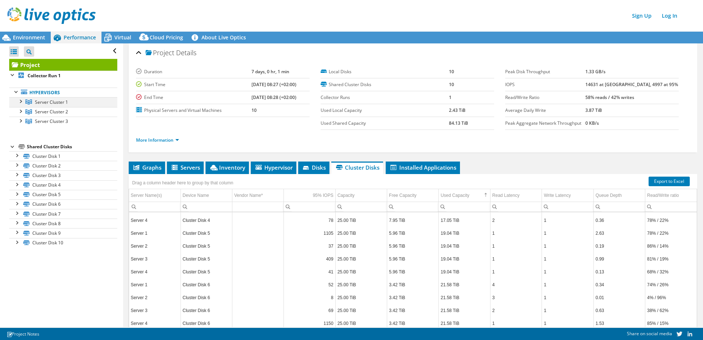
click at [21, 103] on div at bounding box center [20, 100] width 7 height 7
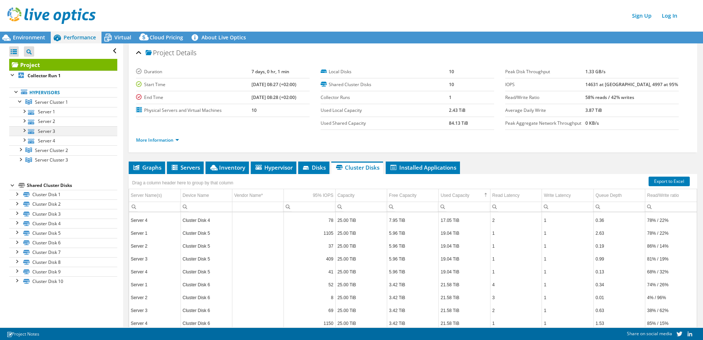
click at [26, 131] on div at bounding box center [23, 129] width 7 height 7
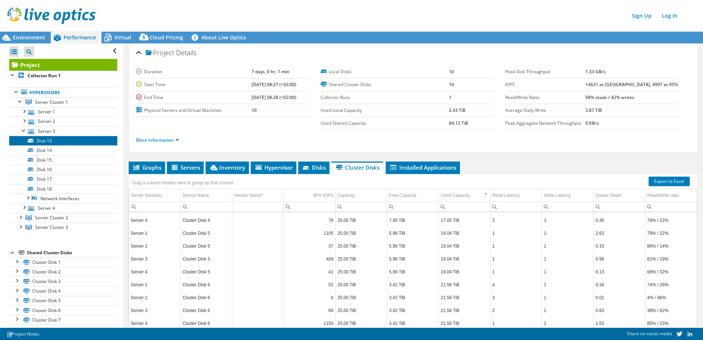
click at [43, 140] on link "Disk 13" at bounding box center [63, 141] width 108 height 10
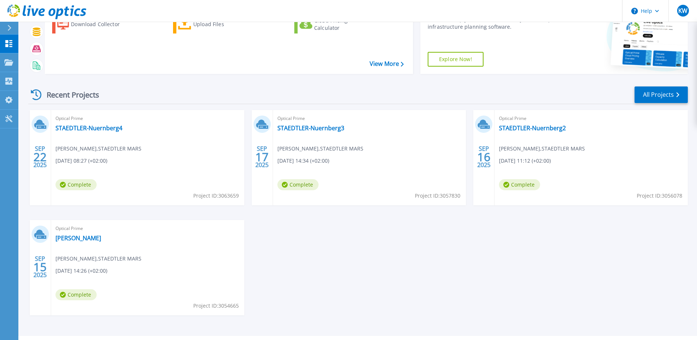
scroll to position [68, 0]
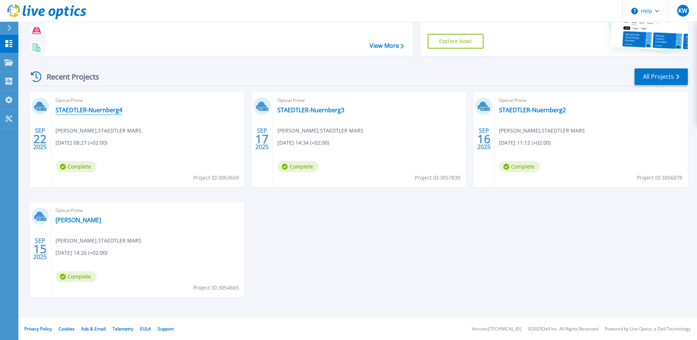
click at [92, 108] on link "STAEDTLER-Nuernberg4" at bounding box center [88, 109] width 67 height 7
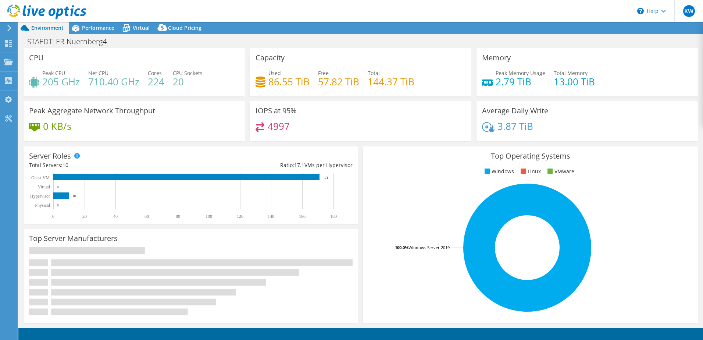
select select "EUFrankfurt"
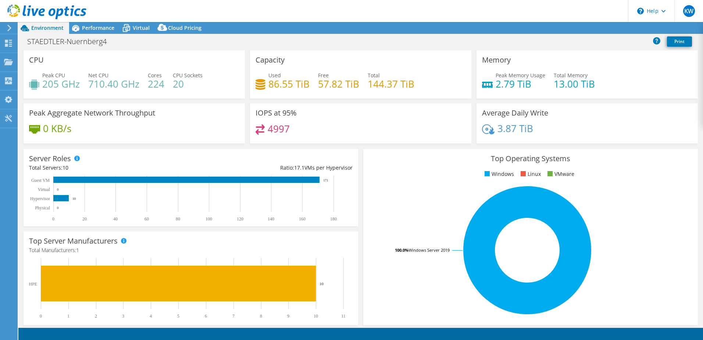
select select "EUR"
click at [11, 100] on use at bounding box center [8, 99] width 7 height 7
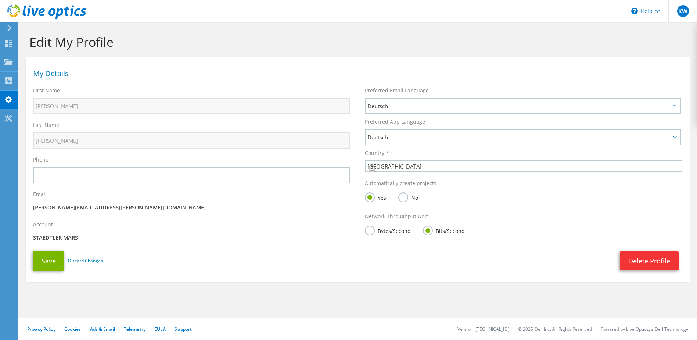
select select "56"
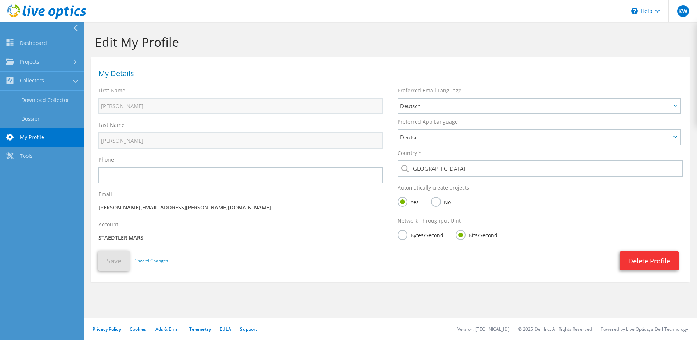
click at [170, 74] on h1 "My Details" at bounding box center [388, 73] width 580 height 7
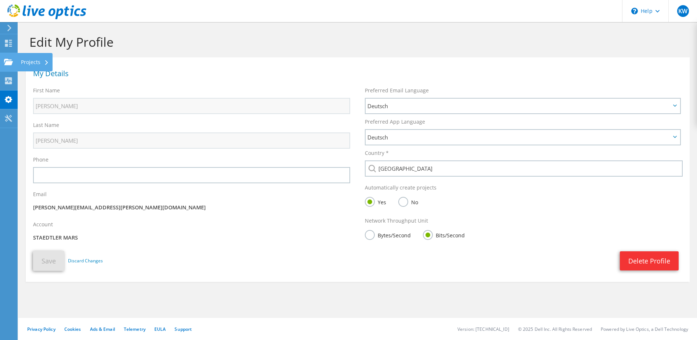
click at [9, 60] on use at bounding box center [8, 61] width 9 height 6
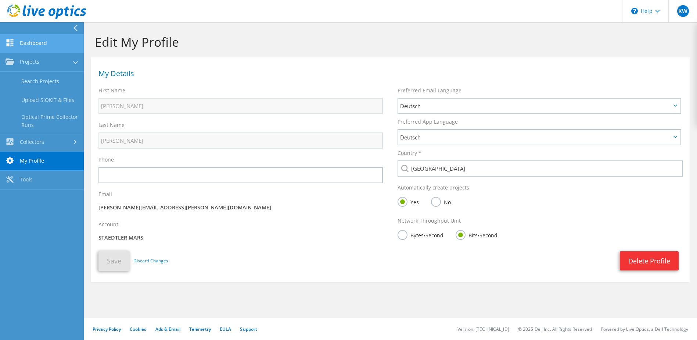
click at [27, 46] on link "Dashboard" at bounding box center [42, 43] width 84 height 19
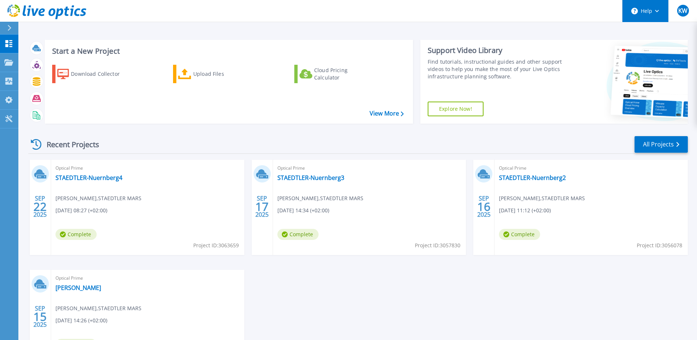
click at [653, 17] on button "Help" at bounding box center [646, 11] width 46 height 22
click at [577, 74] on div at bounding box center [627, 82] width 119 height 84
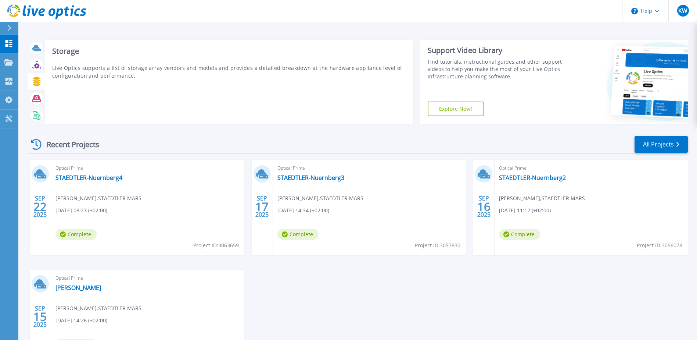
click at [36, 81] on icon at bounding box center [37, 81] width 8 height 8
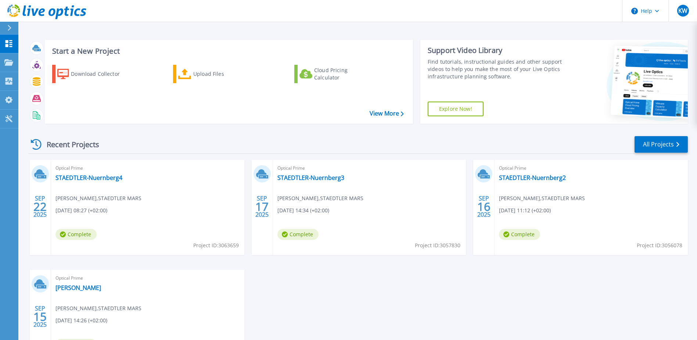
click at [11, 27] on icon at bounding box center [9, 28] width 4 height 6
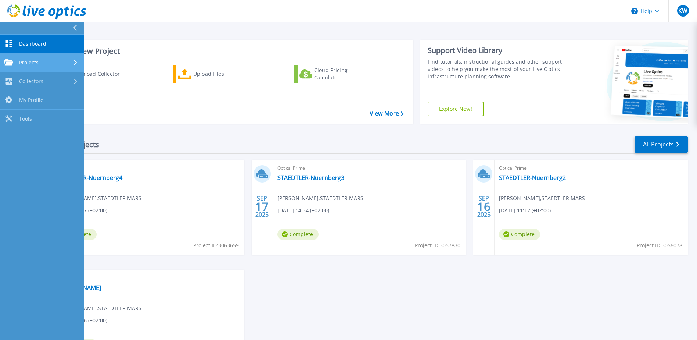
click at [37, 64] on span "Projects" at bounding box center [28, 62] width 19 height 7
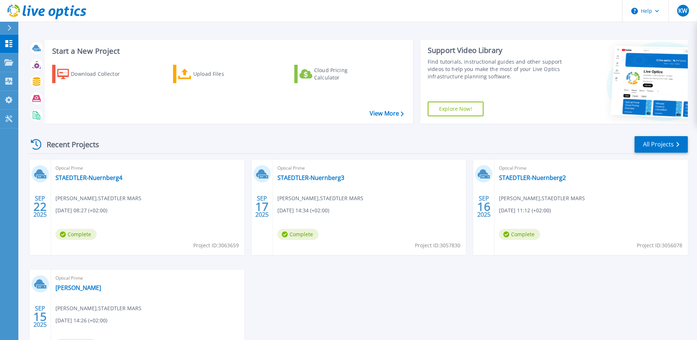
click at [243, 164] on div "Optical Prime STAEDTLER-Nuernberg4 [PERSON_NAME] , STAEDTLER MARS [DATE] 08:27 …" at bounding box center [147, 206] width 193 height 95
click at [89, 179] on link "STAEDTLER-Nuernberg4" at bounding box center [88, 177] width 67 height 7
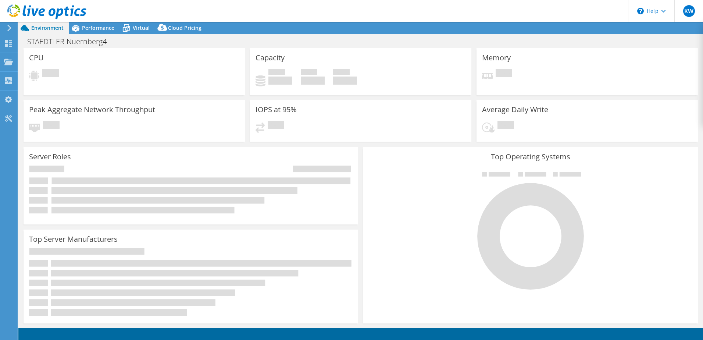
select select "EUFrankfurt"
select select "EUR"
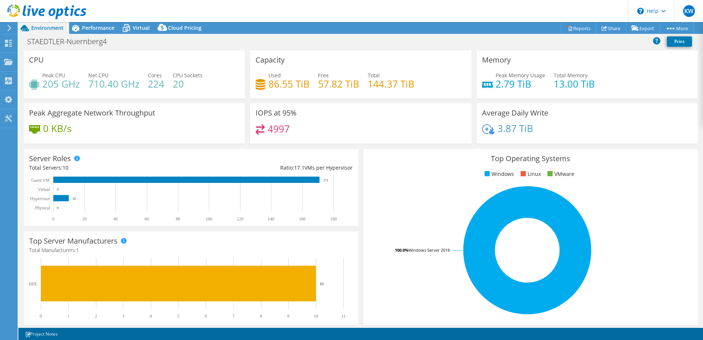
click at [302, 85] on h4 "86.55 TiB" at bounding box center [288, 84] width 41 height 8
drag, startPoint x: 302, startPoint y: 85, endPoint x: 309, endPoint y: 85, distance: 7.0
click at [302, 84] on h4 "86.55 TiB" at bounding box center [288, 84] width 41 height 8
drag, startPoint x: 309, startPoint y: 85, endPoint x: 360, endPoint y: 80, distance: 51.4
click at [360, 80] on div "Used 86.55 TiB Free 57.82 TiB Total 144.37 TiB" at bounding box center [360, 83] width 210 height 24
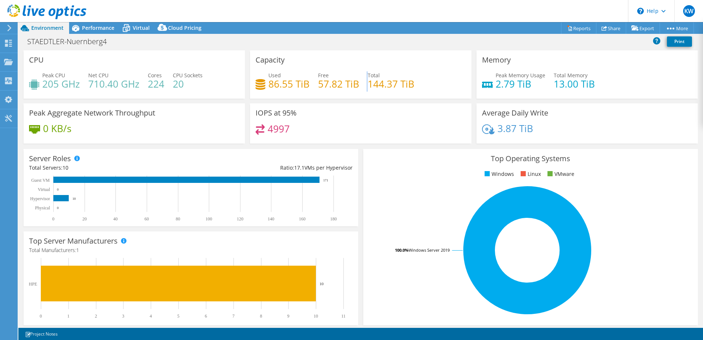
click at [360, 80] on div "Used 86.55 TiB Free 57.82 TiB Total 144.37 TiB" at bounding box center [360, 83] width 210 height 24
click at [111, 29] on span "Performance" at bounding box center [98, 27] width 32 height 7
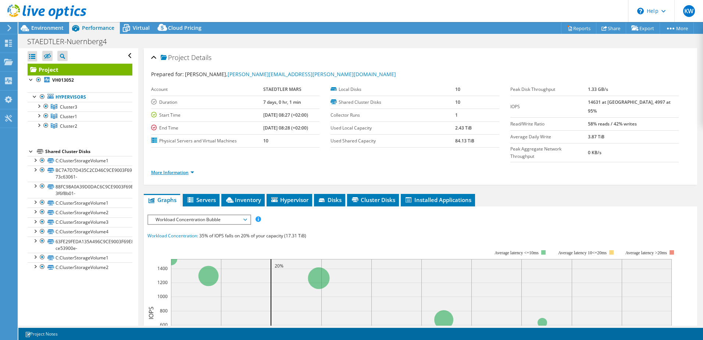
click at [174, 169] on link "More Information" at bounding box center [172, 172] width 43 height 6
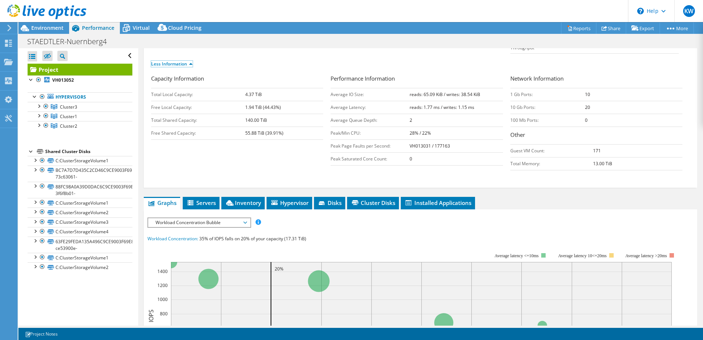
scroll to position [147, 0]
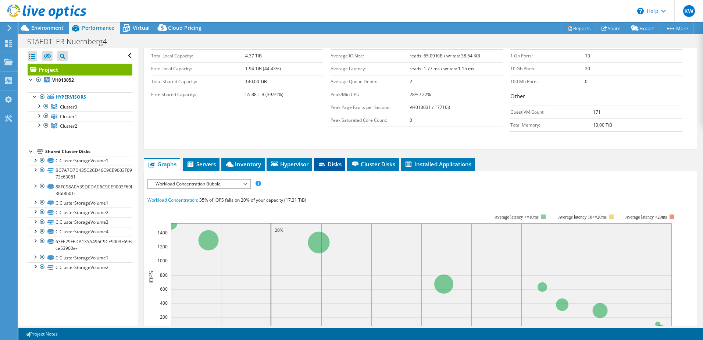
click at [326, 162] on icon at bounding box center [322, 164] width 7 height 5
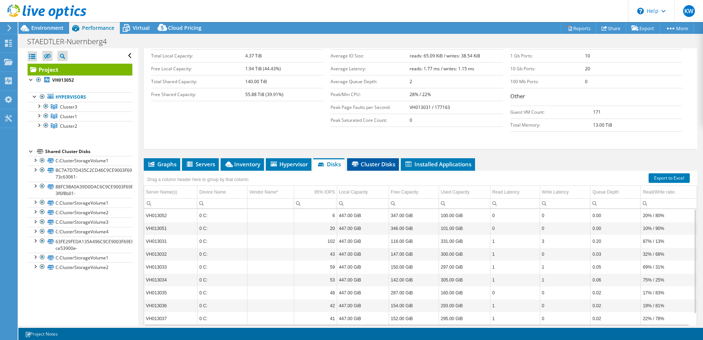
click at [382, 160] on span "Cluster Disks" at bounding box center [373, 163] width 44 height 7
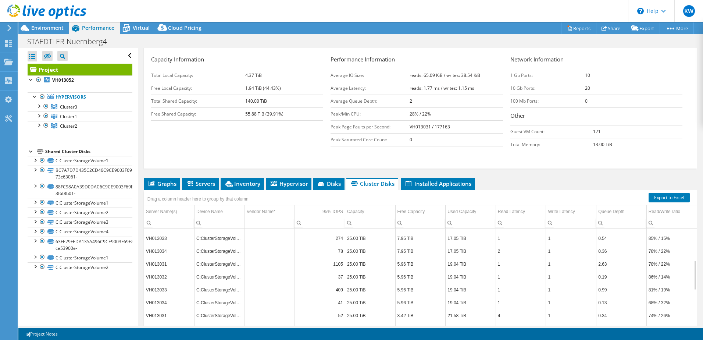
scroll to position [125, 0]
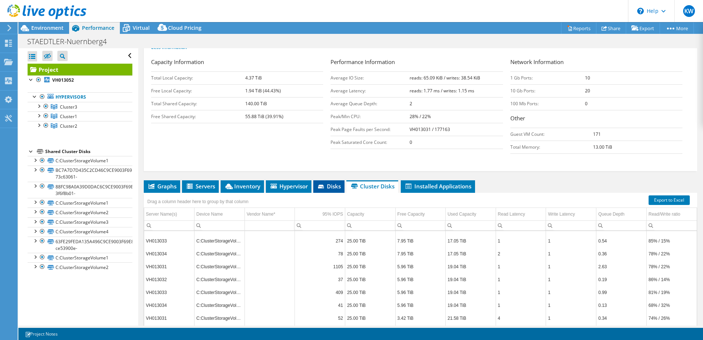
click at [328, 182] on span "Disks" at bounding box center [329, 185] width 24 height 7
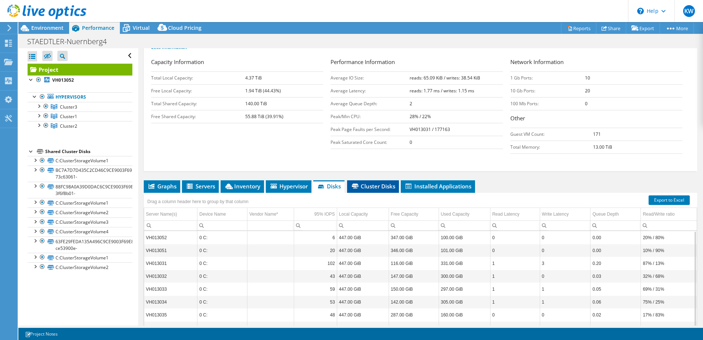
click at [382, 182] on span "Cluster Disks" at bounding box center [373, 185] width 44 height 7
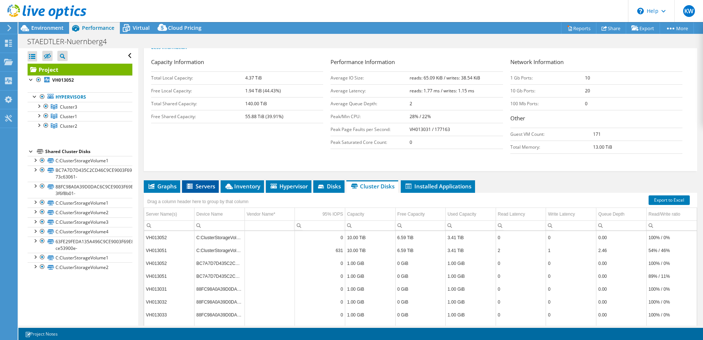
click at [211, 182] on span "Servers" at bounding box center [200, 185] width 29 height 7
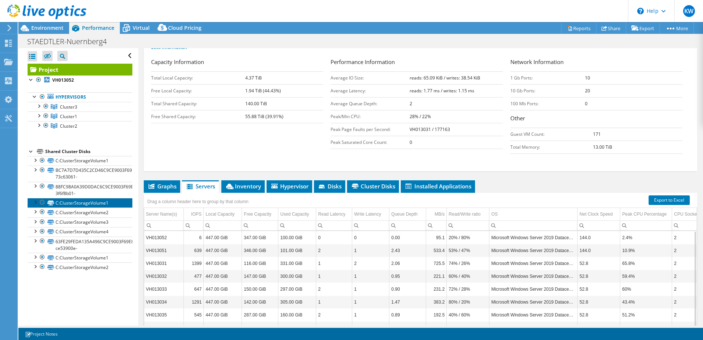
click at [87, 203] on link "C:ClusterStorageVolume1" at bounding box center [80, 203] width 105 height 10
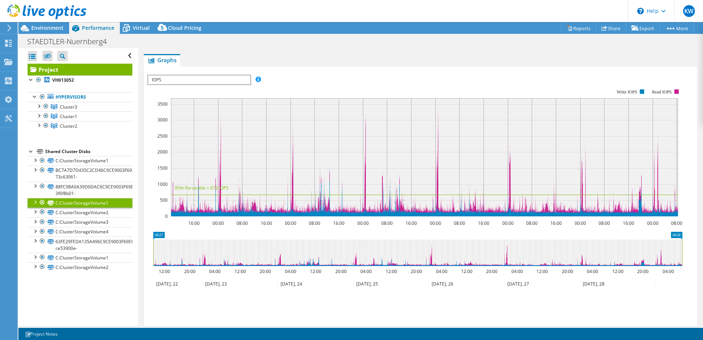
scroll to position [141, 0]
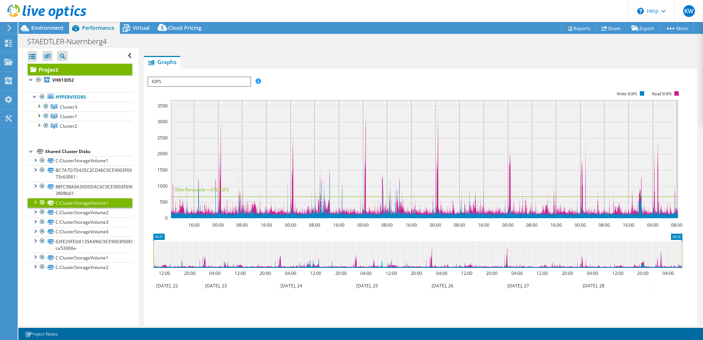
click at [237, 83] on span "IOPS" at bounding box center [199, 81] width 102 height 9
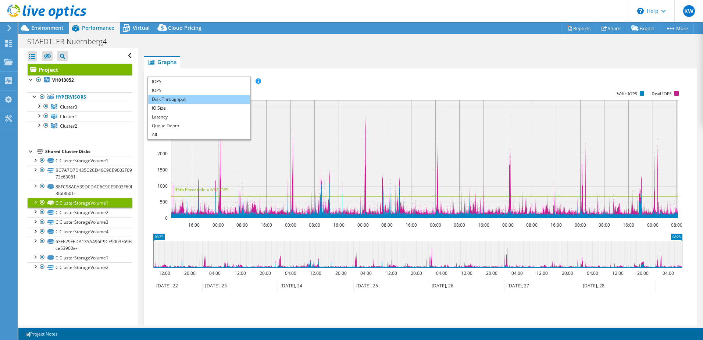
click at [178, 100] on li "Disk Throughput" at bounding box center [199, 99] width 102 height 9
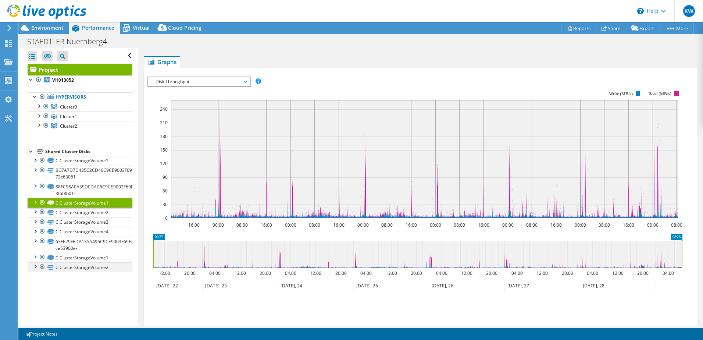
click at [33, 267] on div at bounding box center [34, 265] width 7 height 7
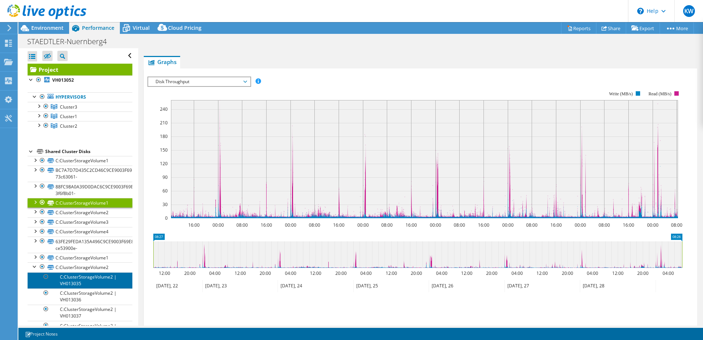
click at [80, 282] on link "C:ClusterStorageVolume2 | VH013035" at bounding box center [80, 280] width 105 height 16
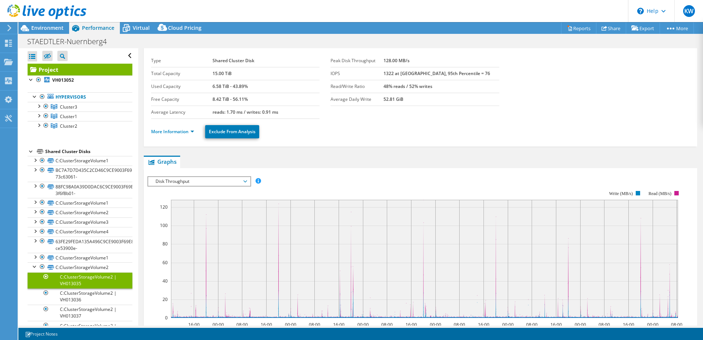
scroll to position [0, 0]
